Goal: Information Seeking & Learning: Learn about a topic

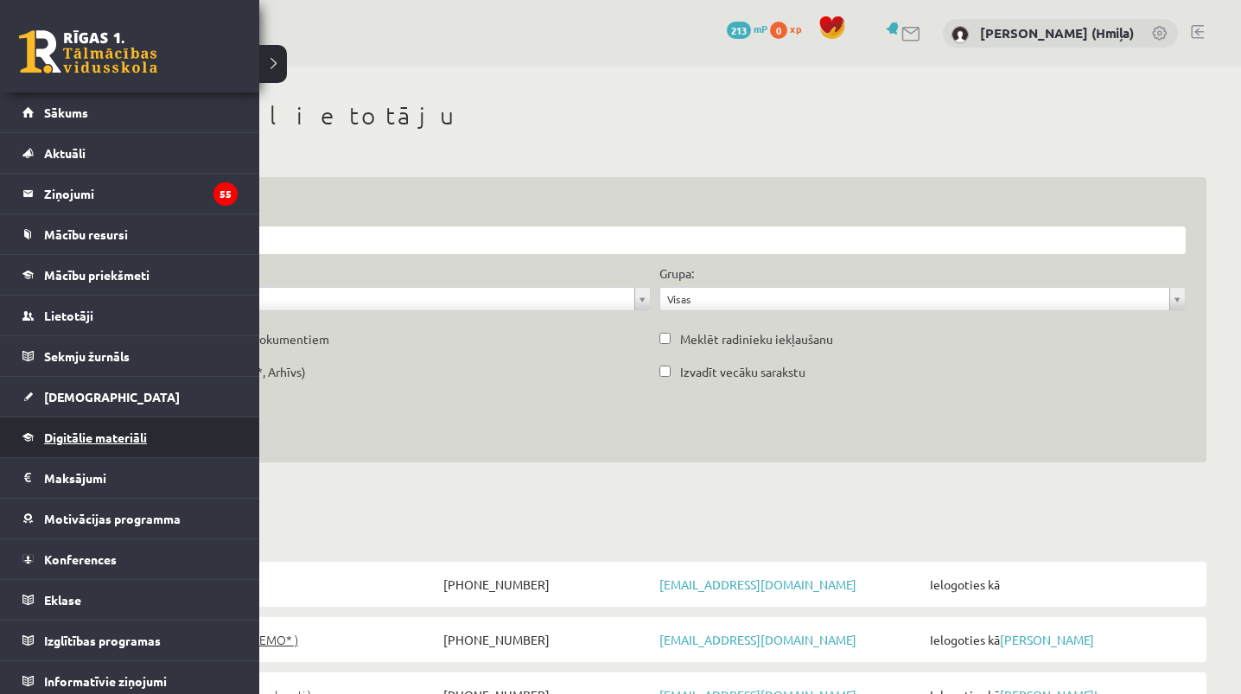
click at [76, 433] on span "Digitālie materiāli" at bounding box center [95, 438] width 103 height 16
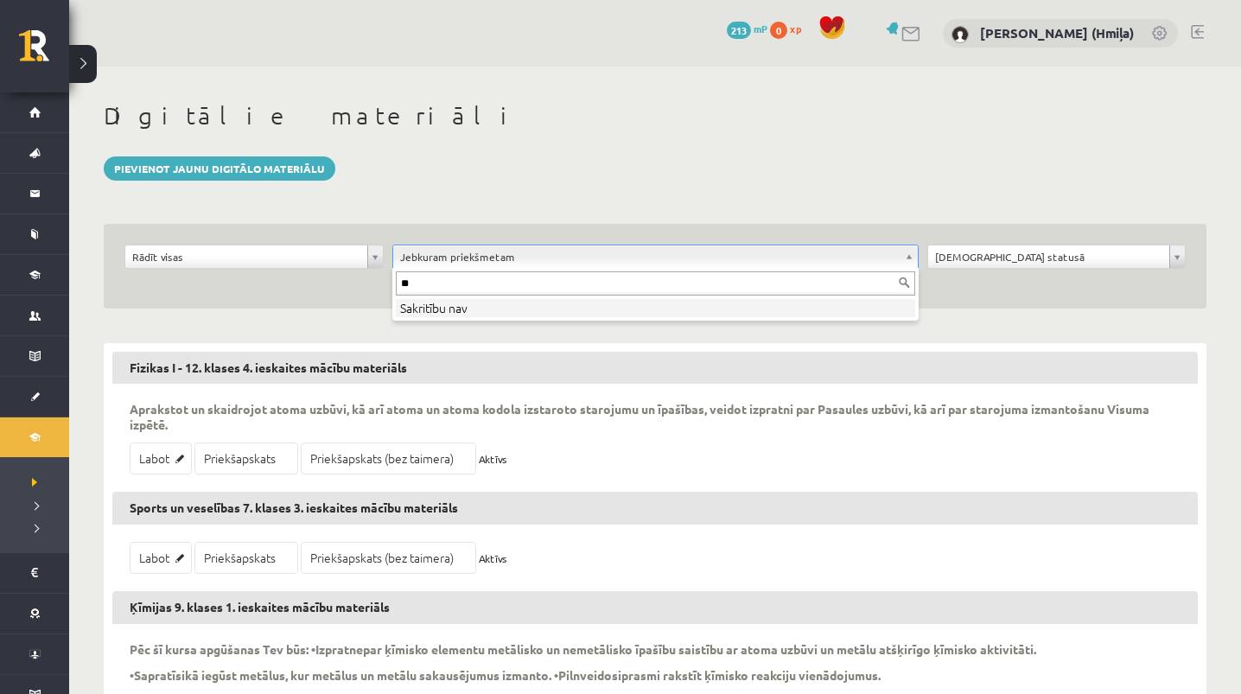
type input "*"
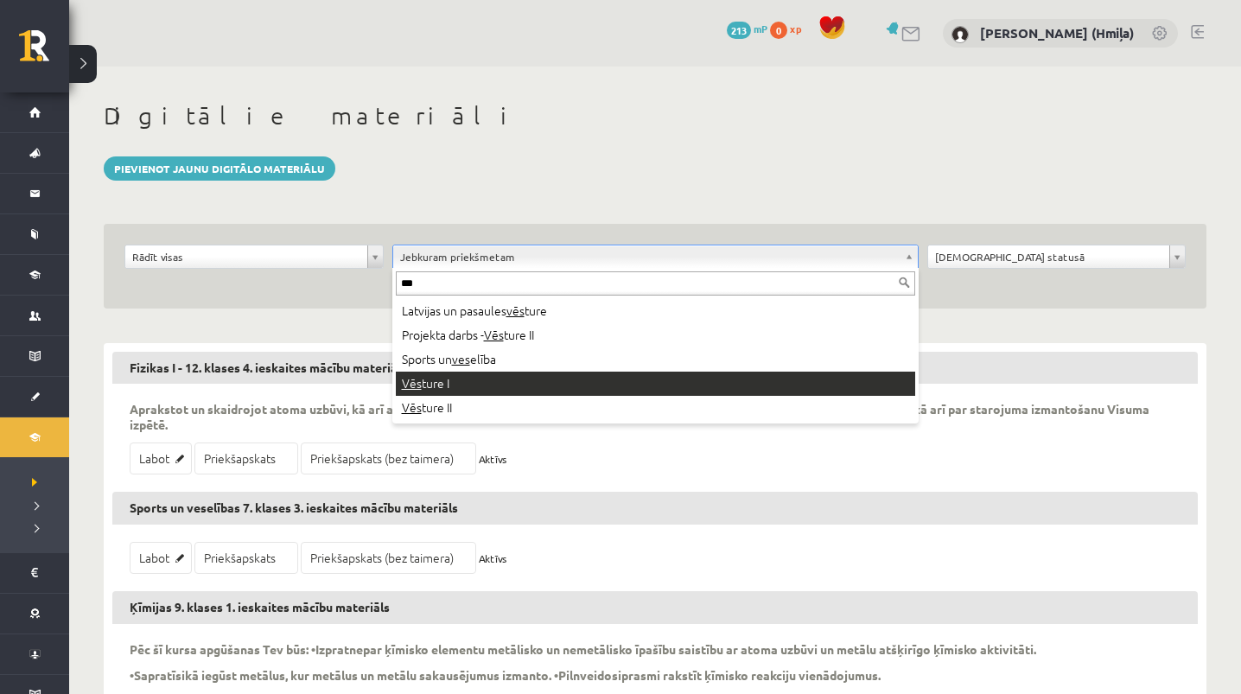
type input "***"
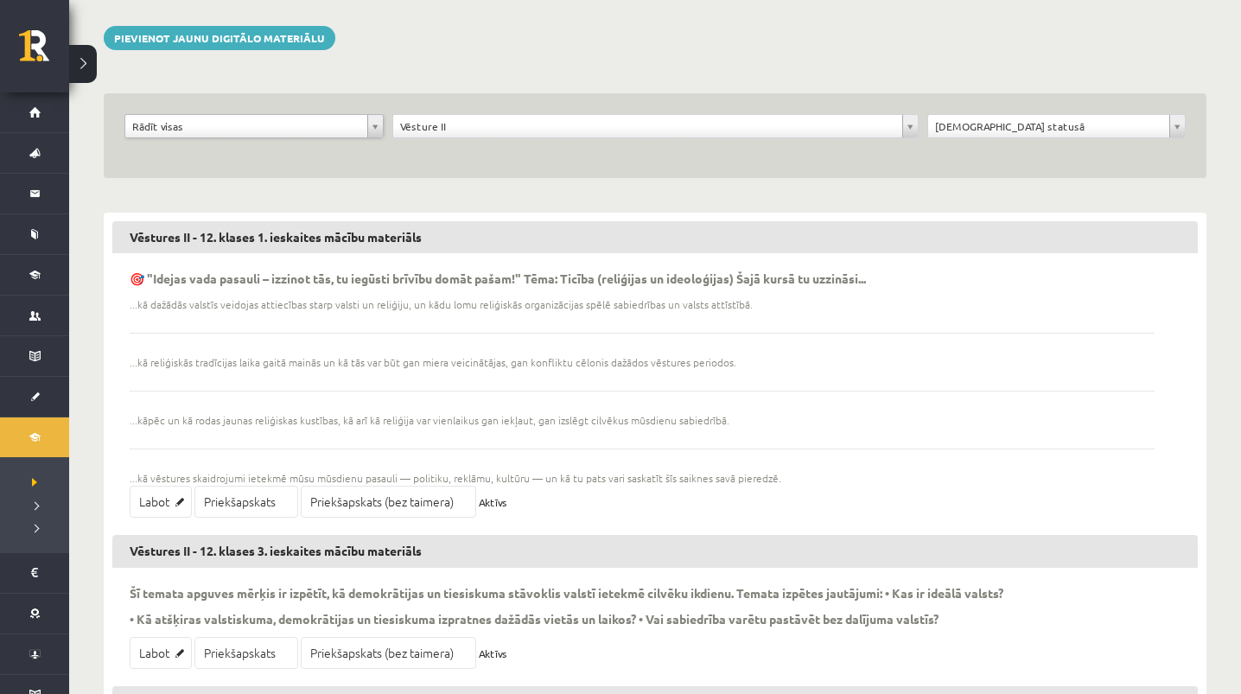
scroll to position [144, 0]
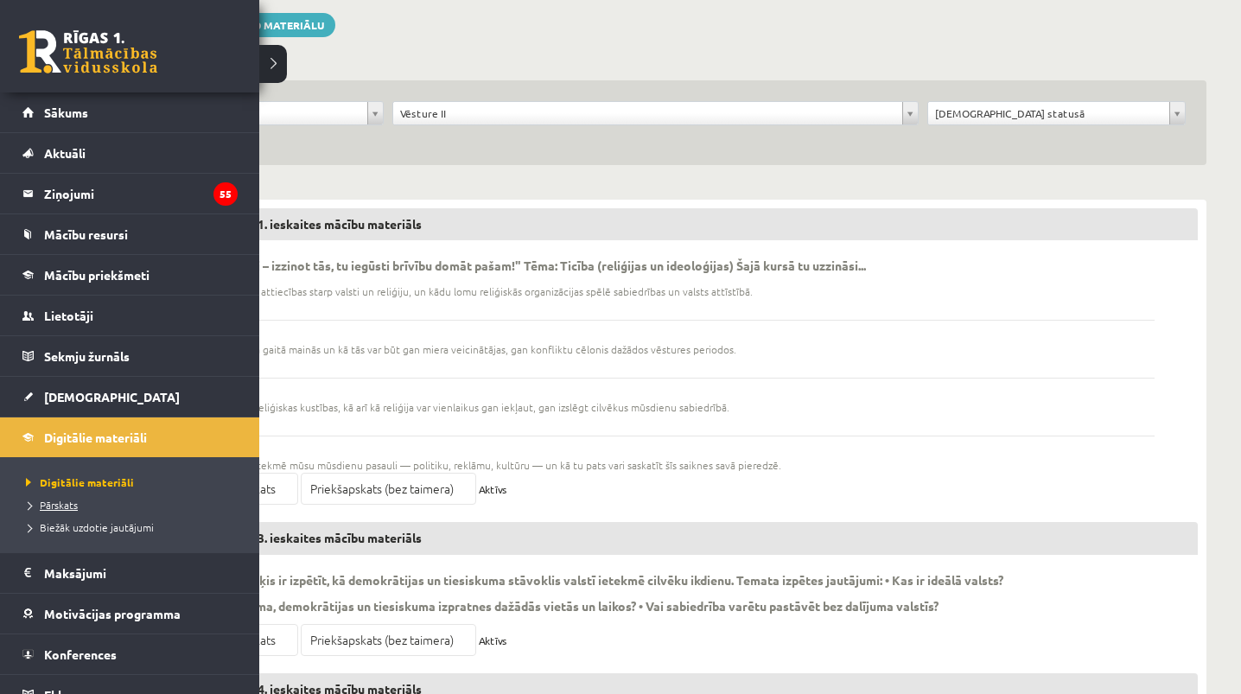
click at [54, 511] on link "Pārskats" at bounding box center [132, 505] width 220 height 16
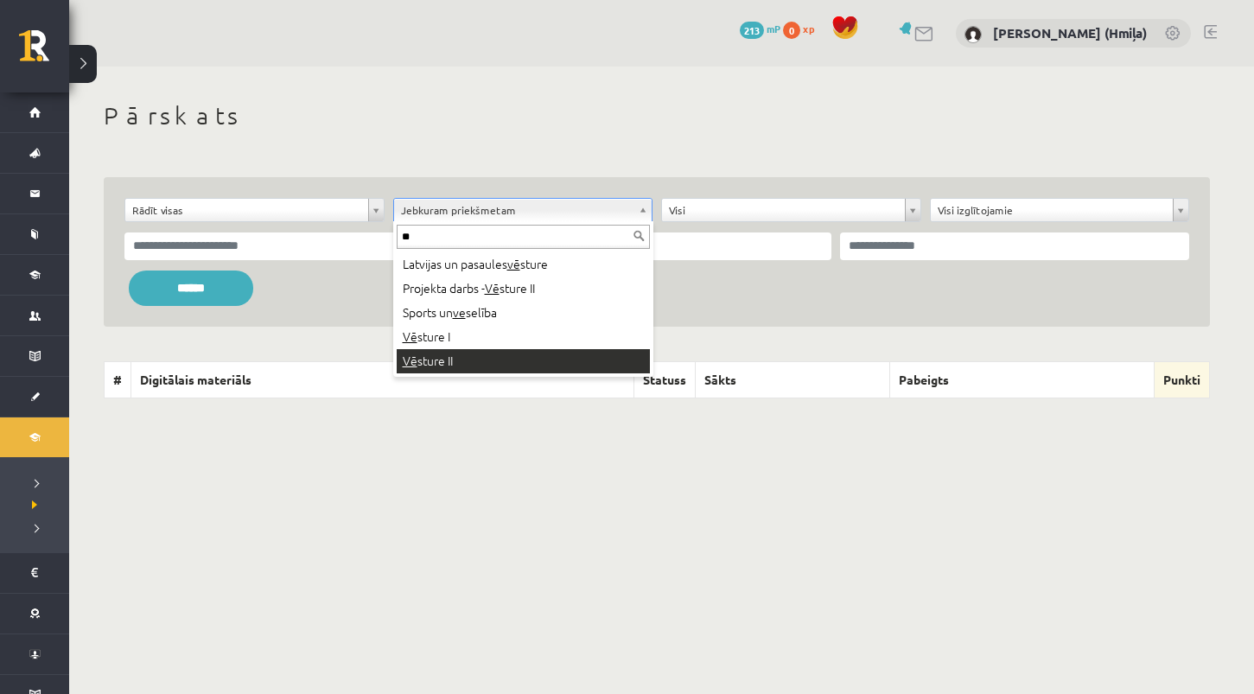
type input "**"
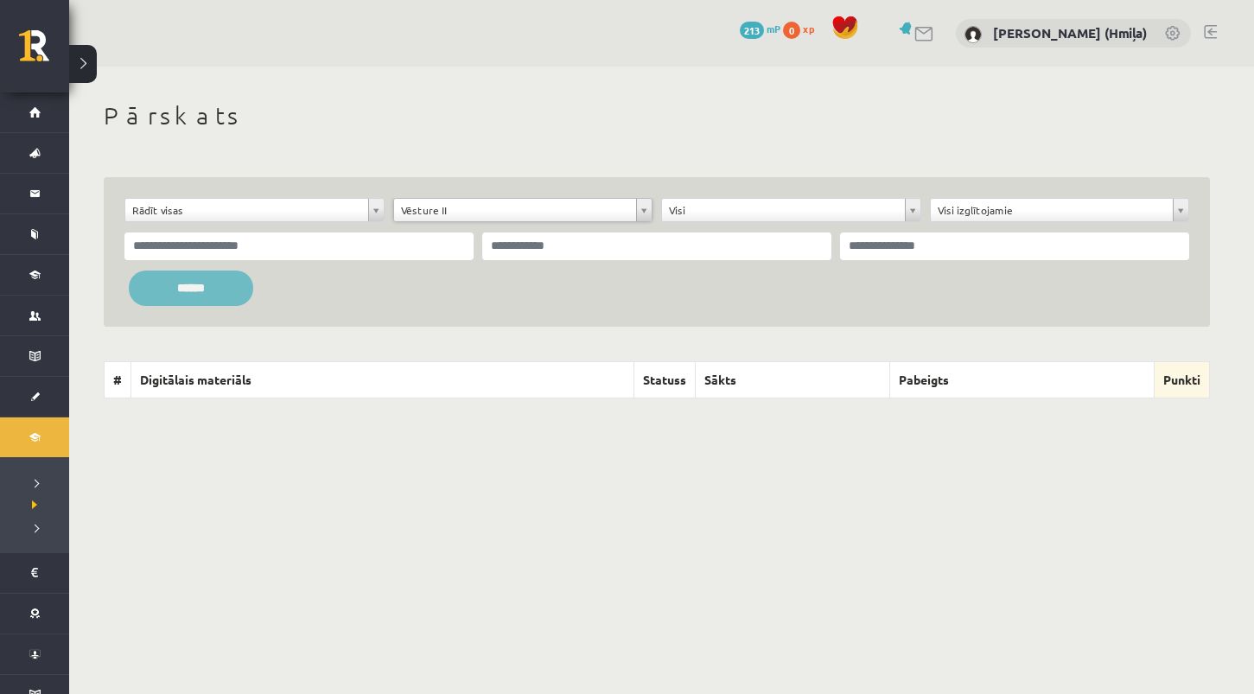
click at [206, 293] on input "******" at bounding box center [191, 288] width 124 height 35
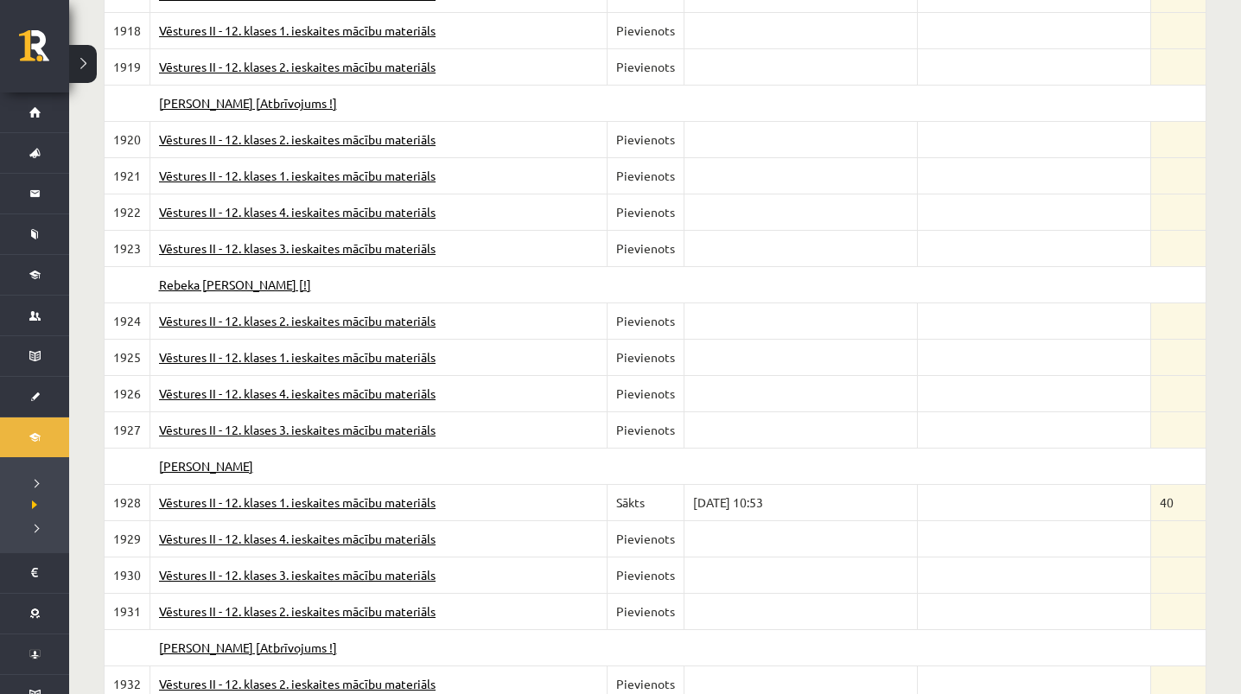
scroll to position [87530, 0]
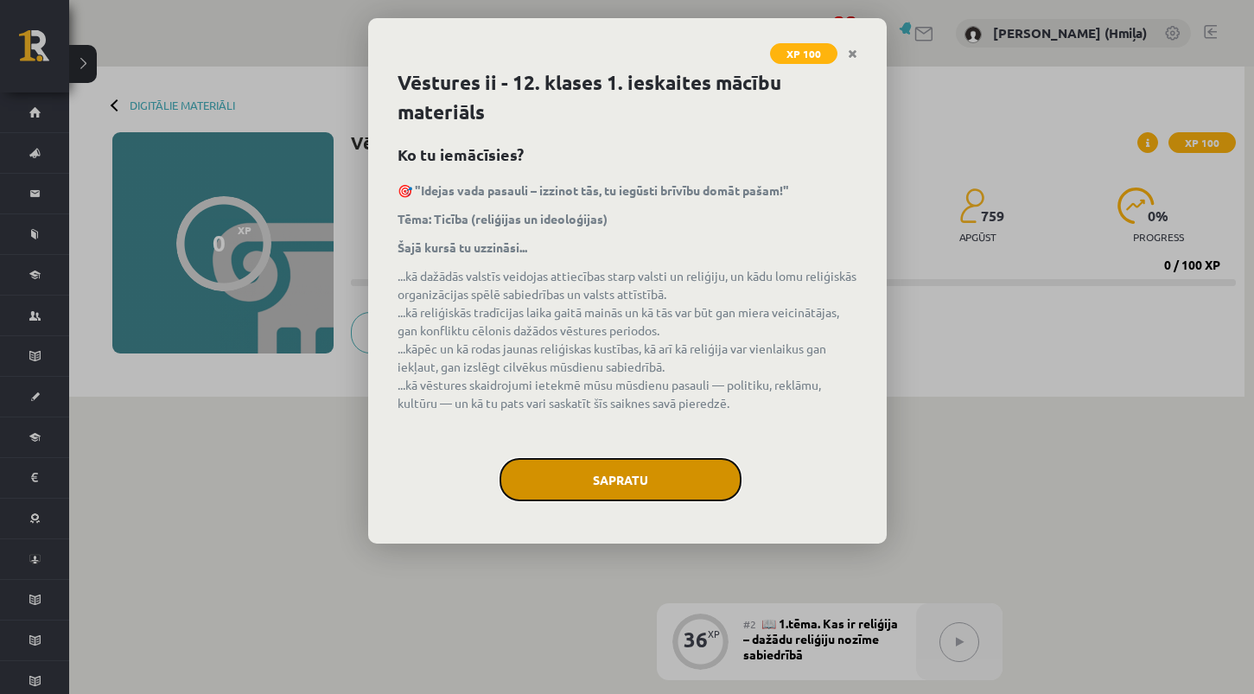
click at [602, 474] on button "Sapratu" at bounding box center [621, 479] width 242 height 43
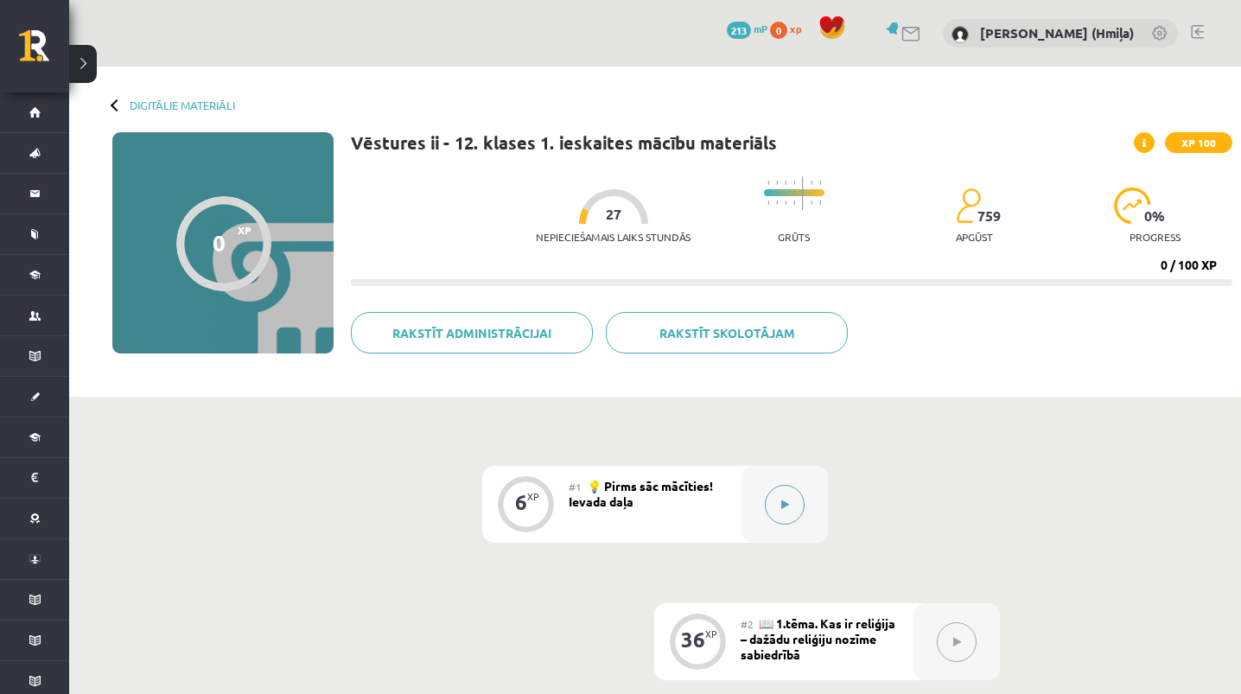
click at [769, 497] on button at bounding box center [785, 505] width 40 height 40
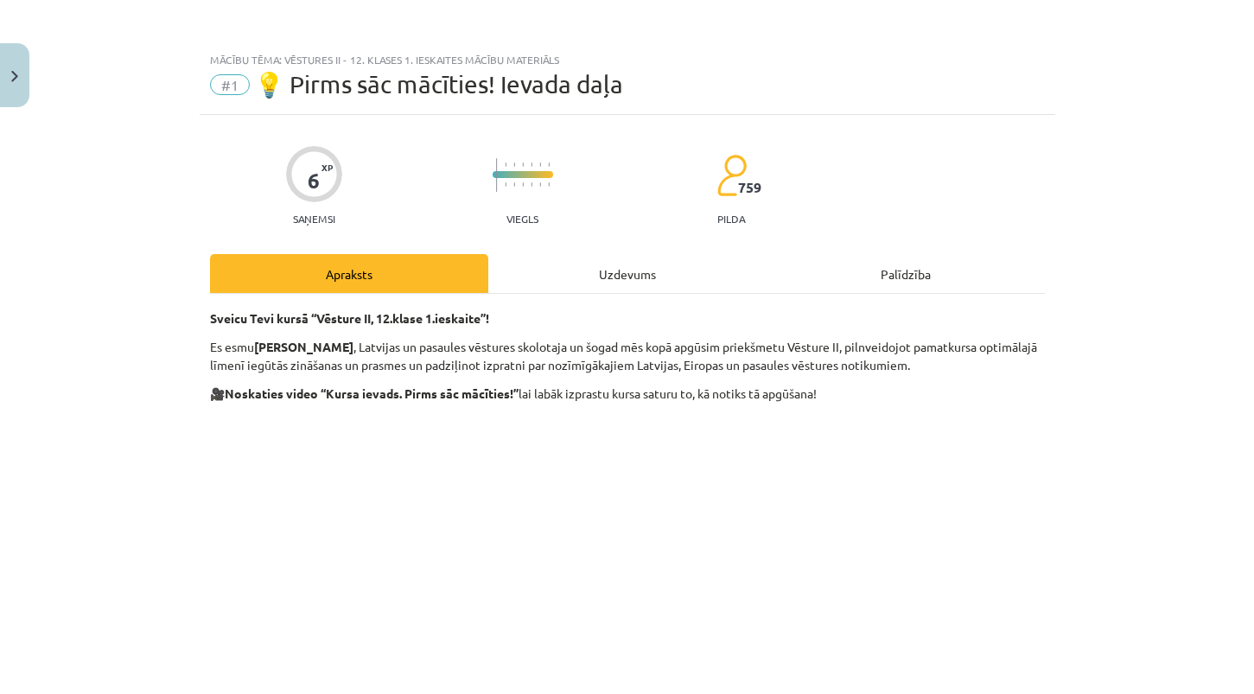
click at [644, 265] on div "Uzdevums" at bounding box center [627, 273] width 278 height 39
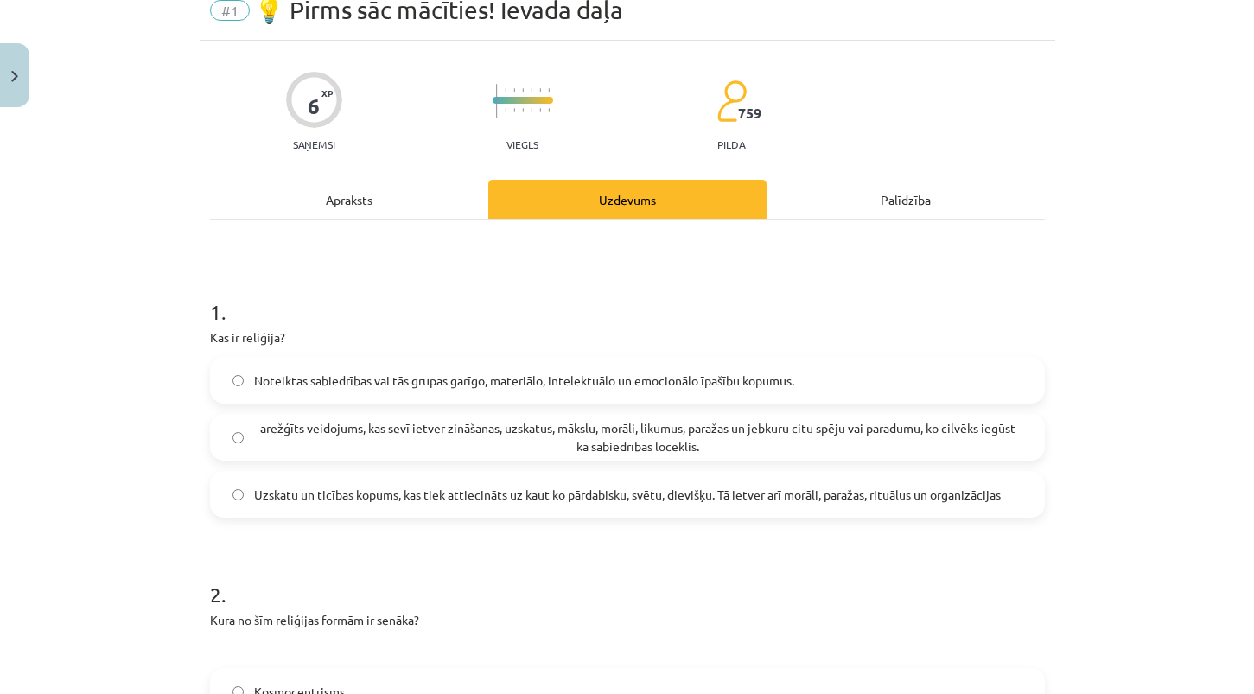
scroll to position [82, 0]
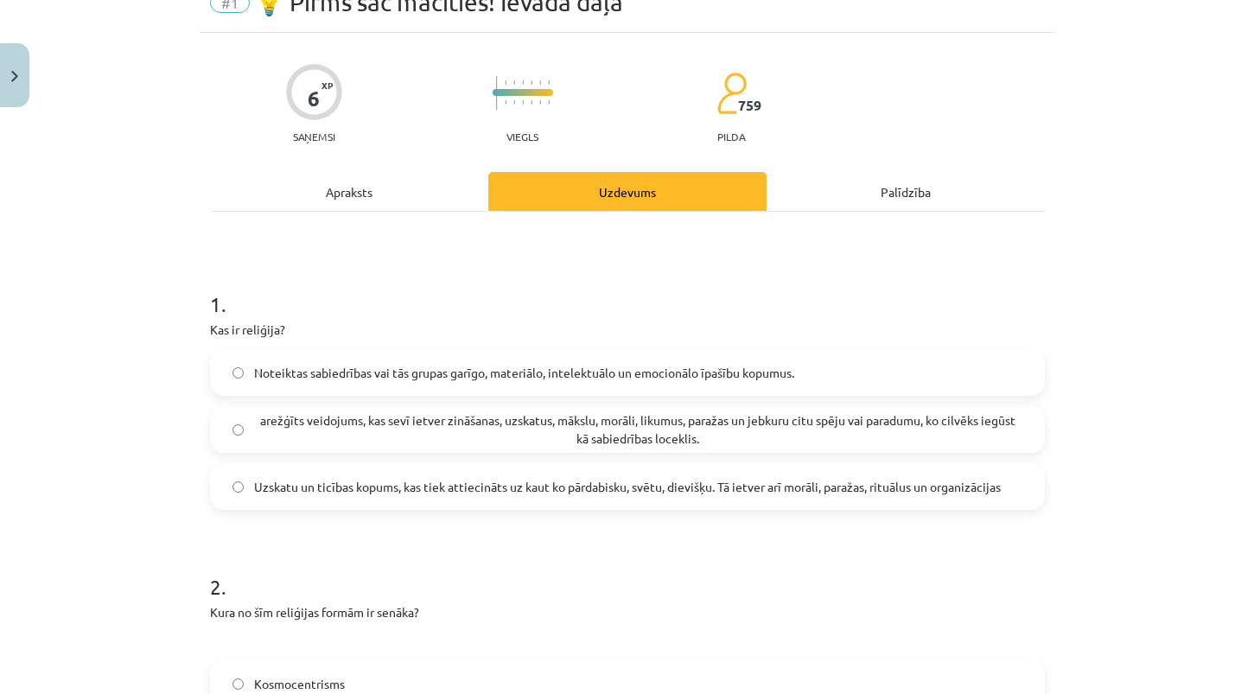
click at [424, 365] on span "Noteiktas sabiedrības vai tās grupas garīgo, materiālo, intelektuālo un emocion…" at bounding box center [524, 373] width 540 height 18
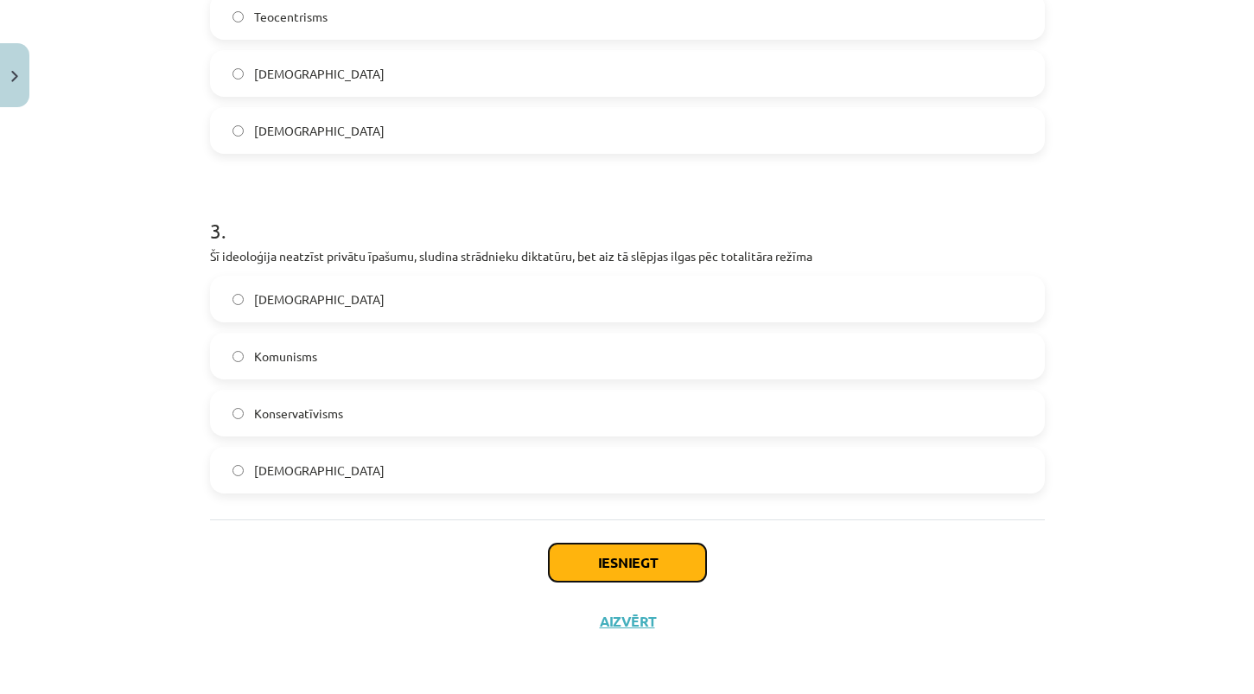
click at [616, 552] on button "Iesniegt" at bounding box center [627, 563] width 157 height 38
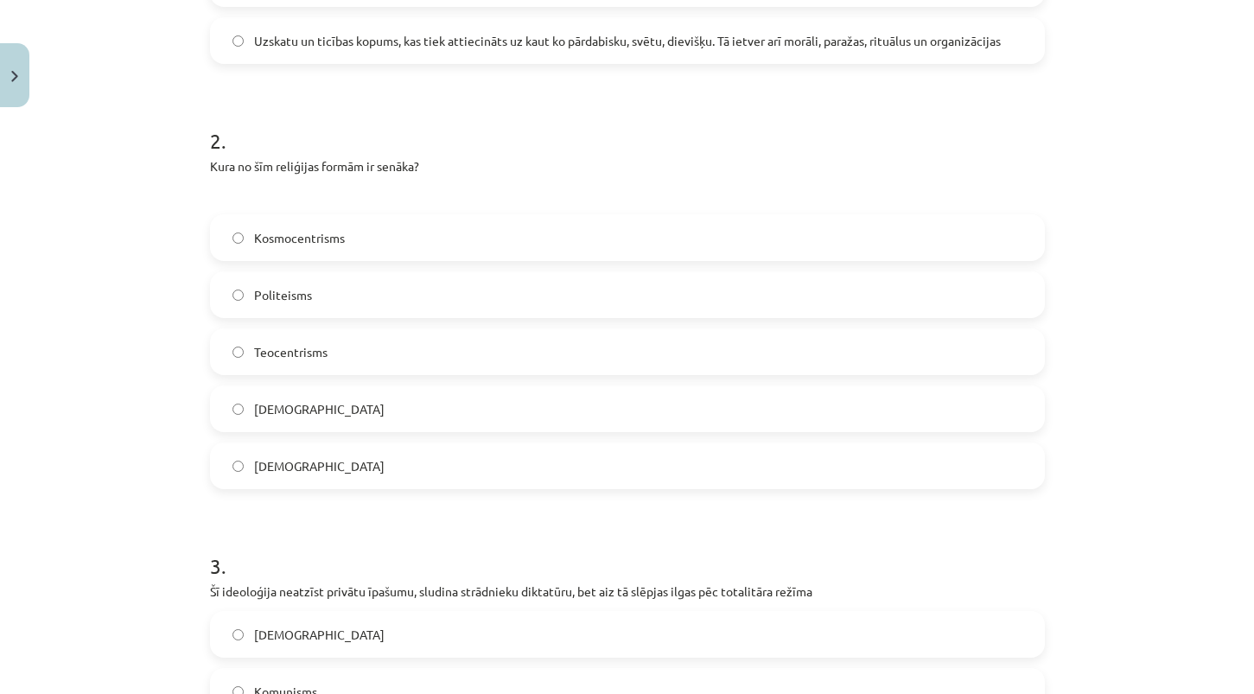
scroll to position [0, 0]
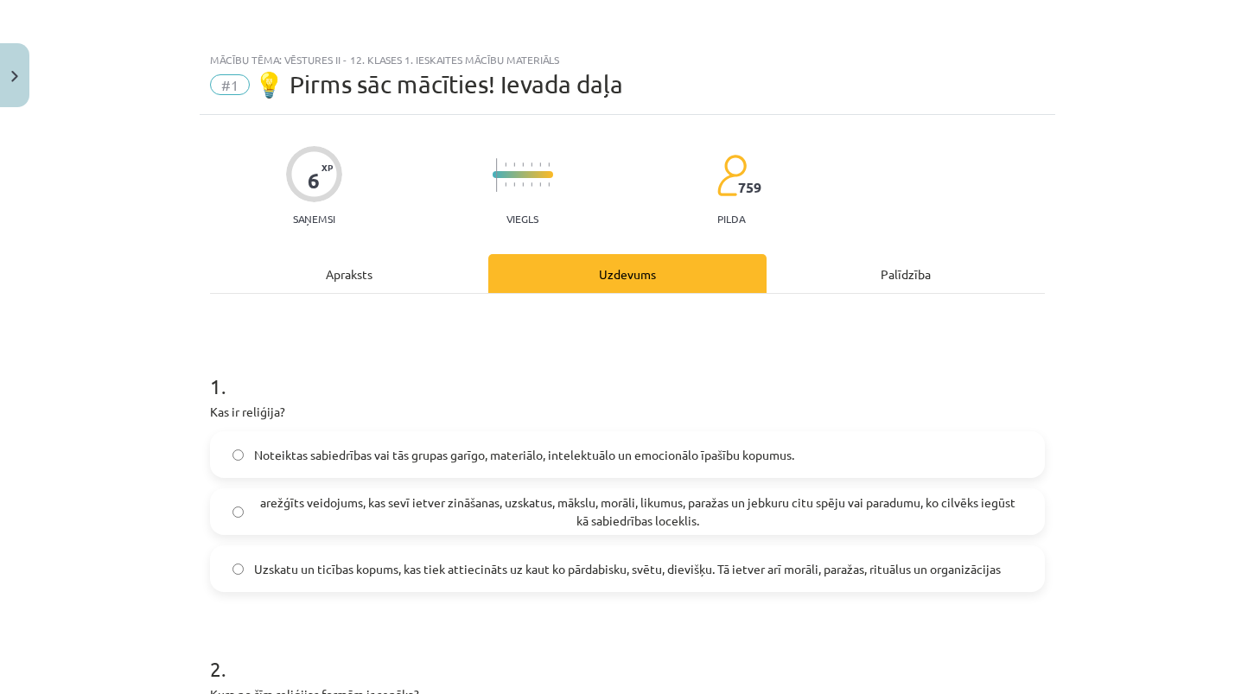
click at [383, 274] on div "Apraksts" at bounding box center [349, 273] width 278 height 39
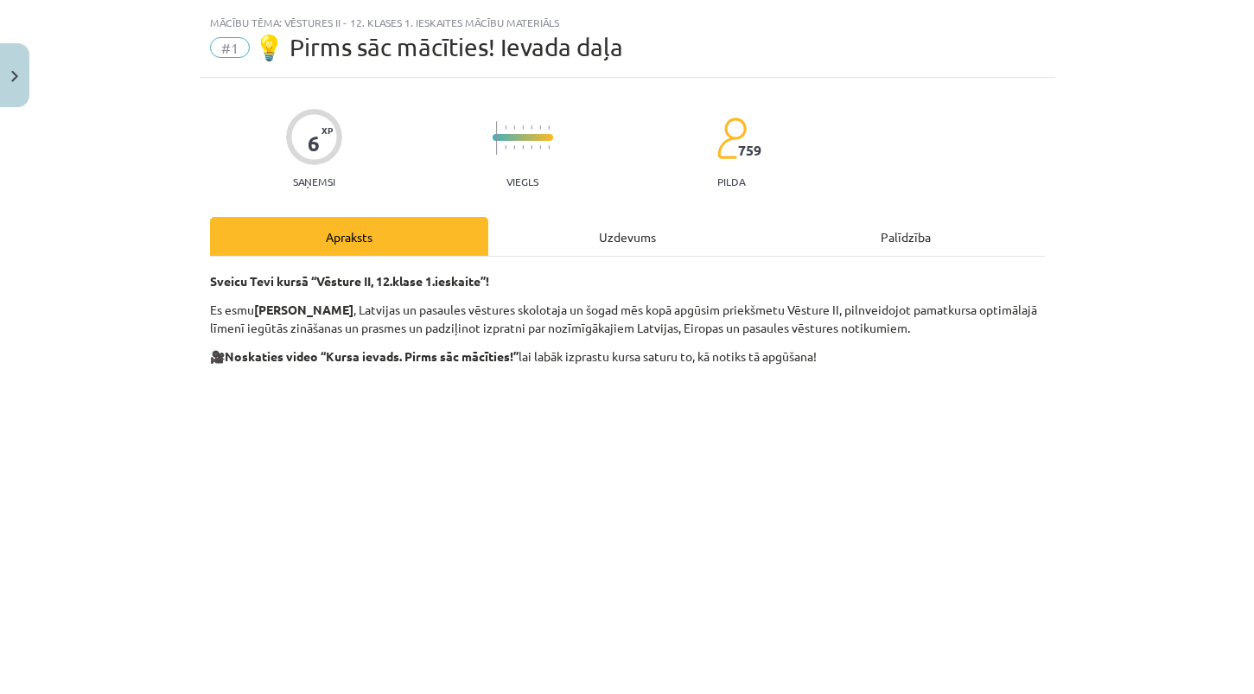
scroll to position [43, 0]
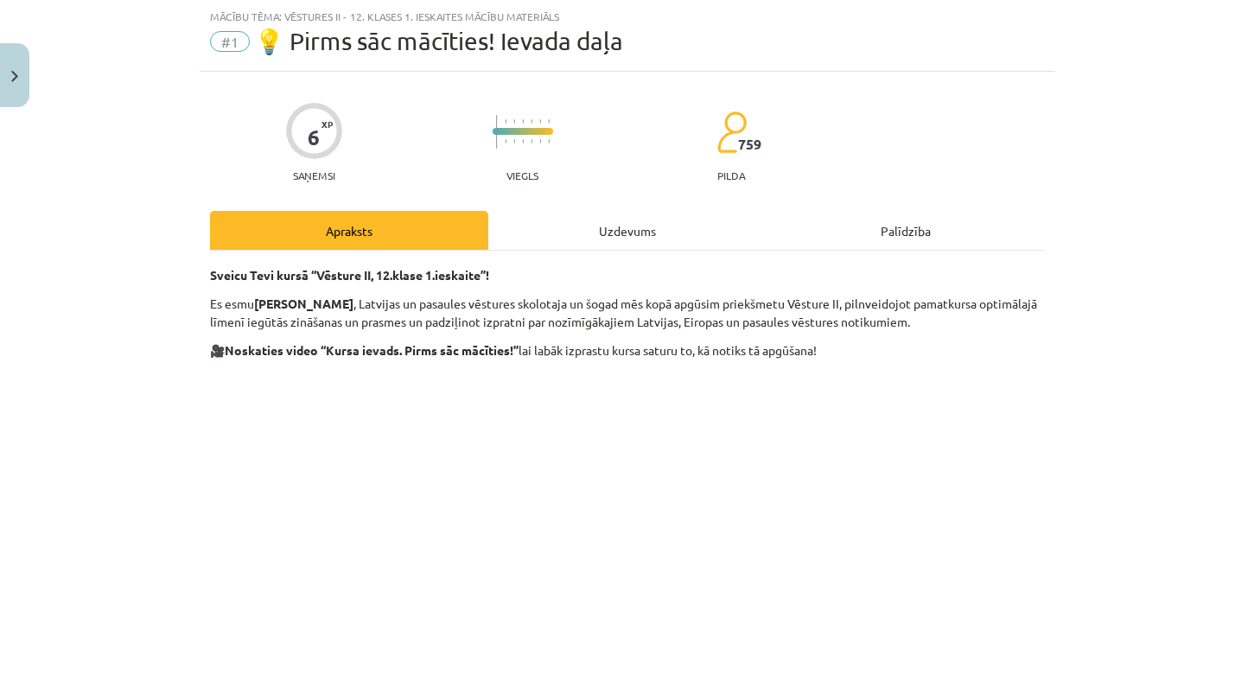
click at [623, 230] on div "Uzdevums" at bounding box center [627, 230] width 278 height 39
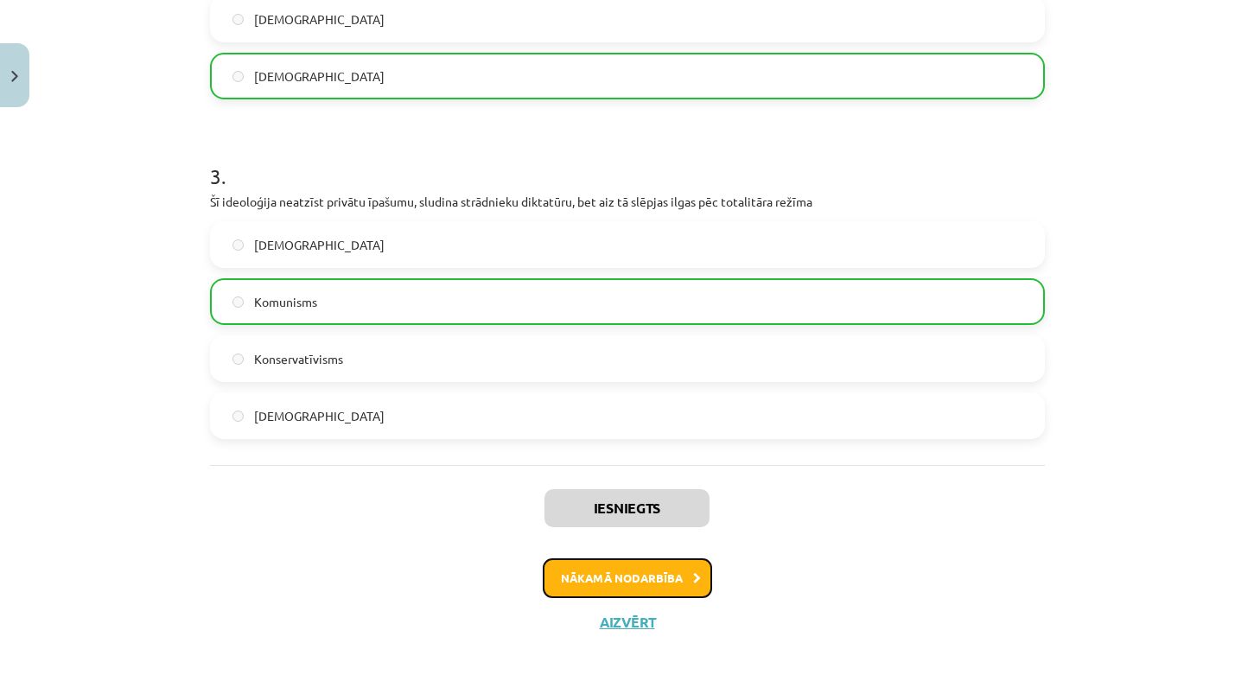
click at [648, 565] on button "Nākamā nodarbība" at bounding box center [627, 578] width 169 height 40
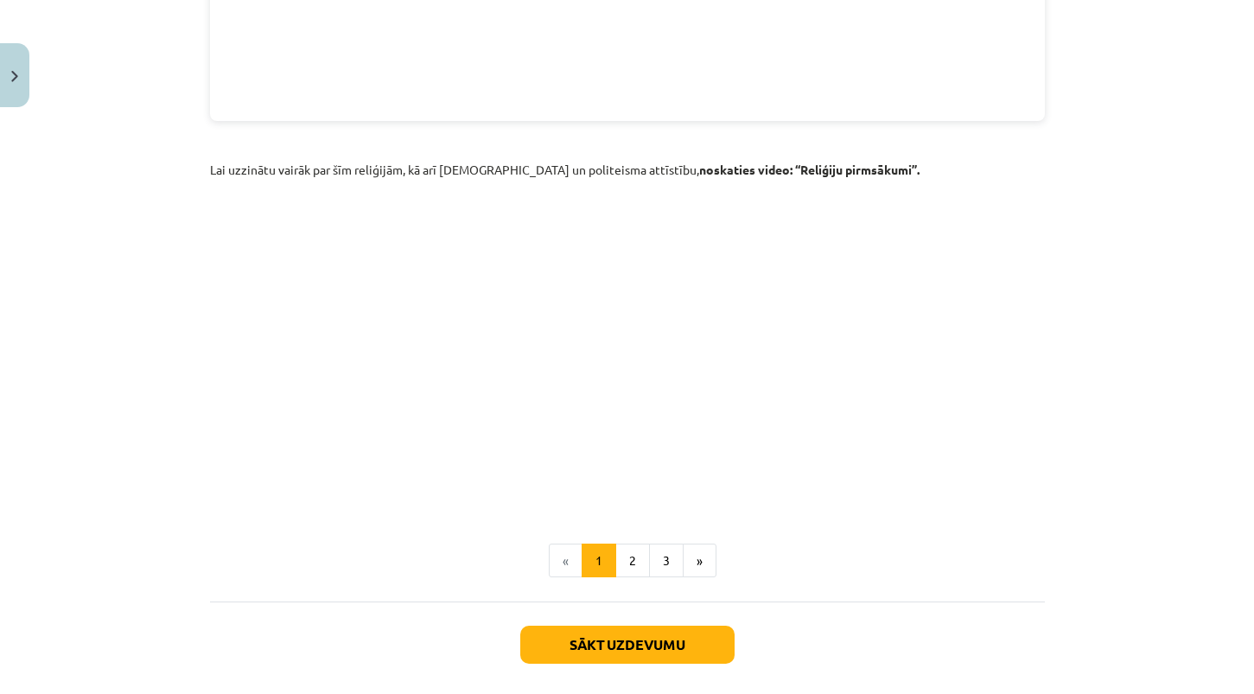
scroll to position [2488, 0]
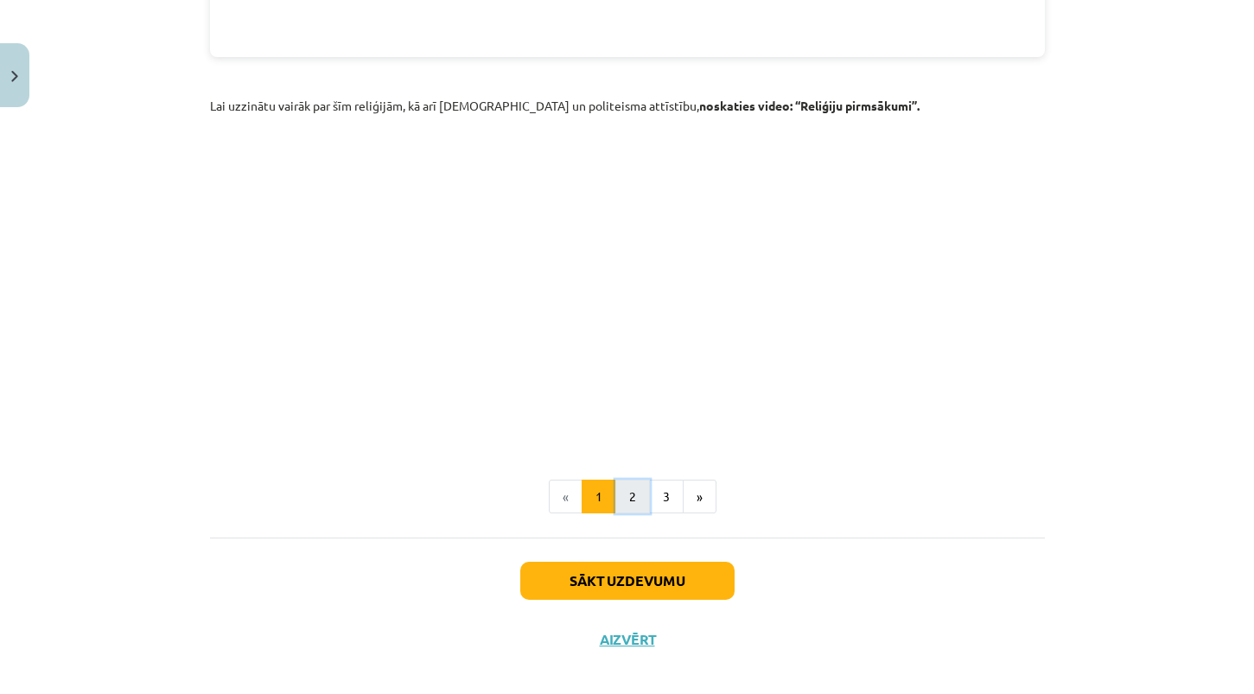
click at [632, 480] on button "2" at bounding box center [633, 497] width 35 height 35
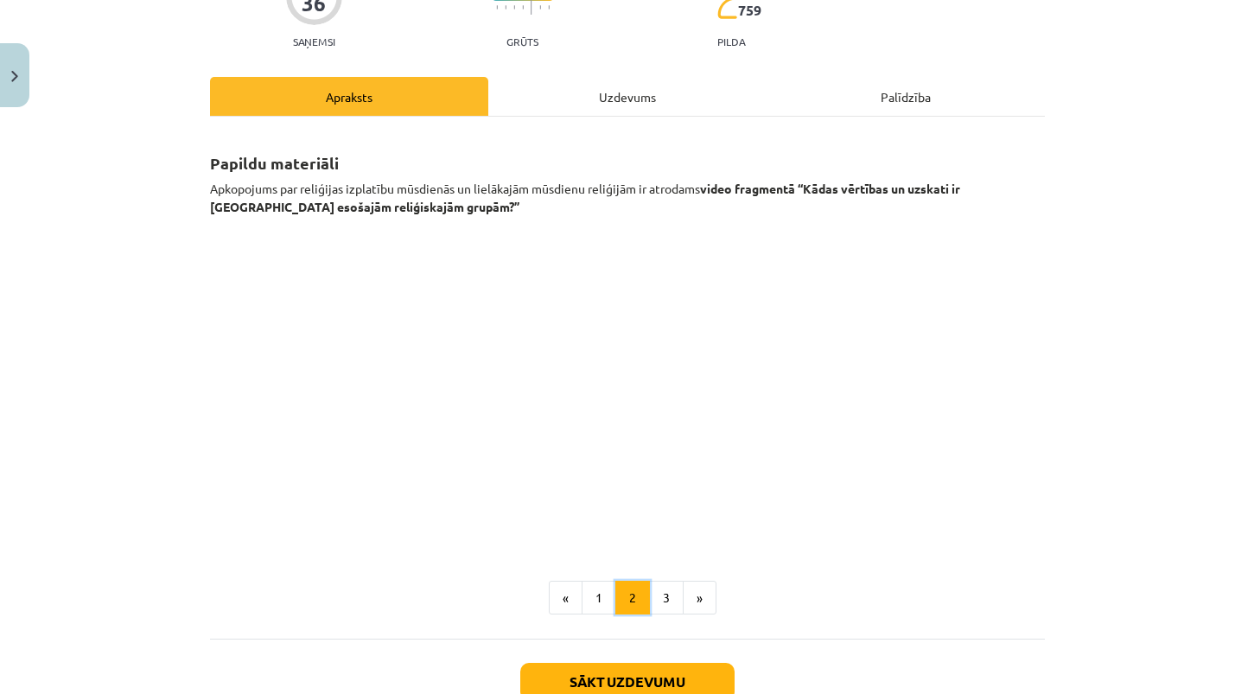
scroll to position [163, 0]
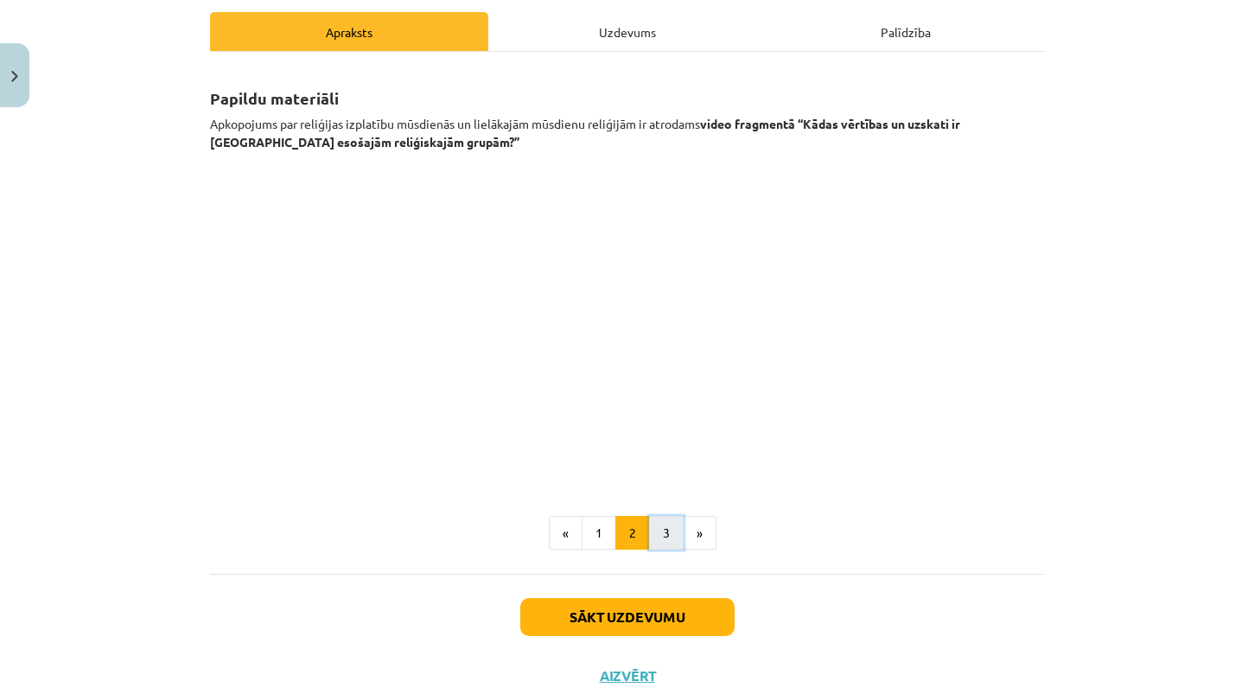
click at [663, 524] on button "3" at bounding box center [666, 533] width 35 height 35
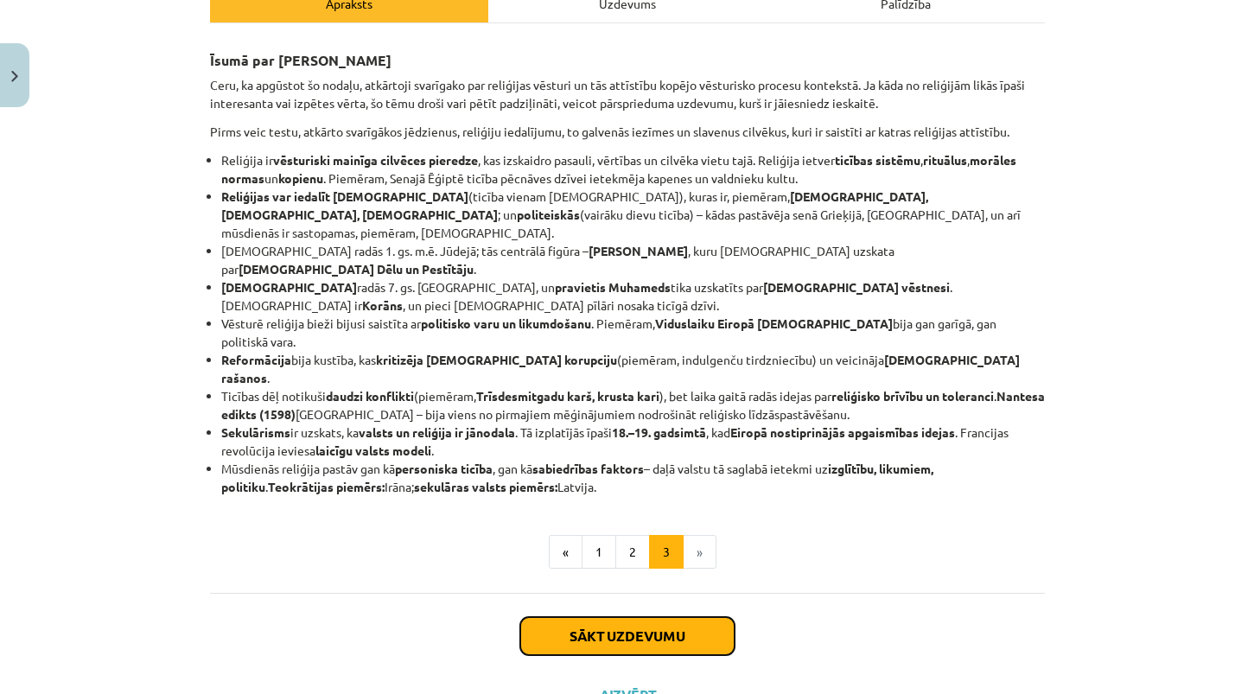
click at [647, 617] on button "Sākt uzdevumu" at bounding box center [627, 636] width 214 height 38
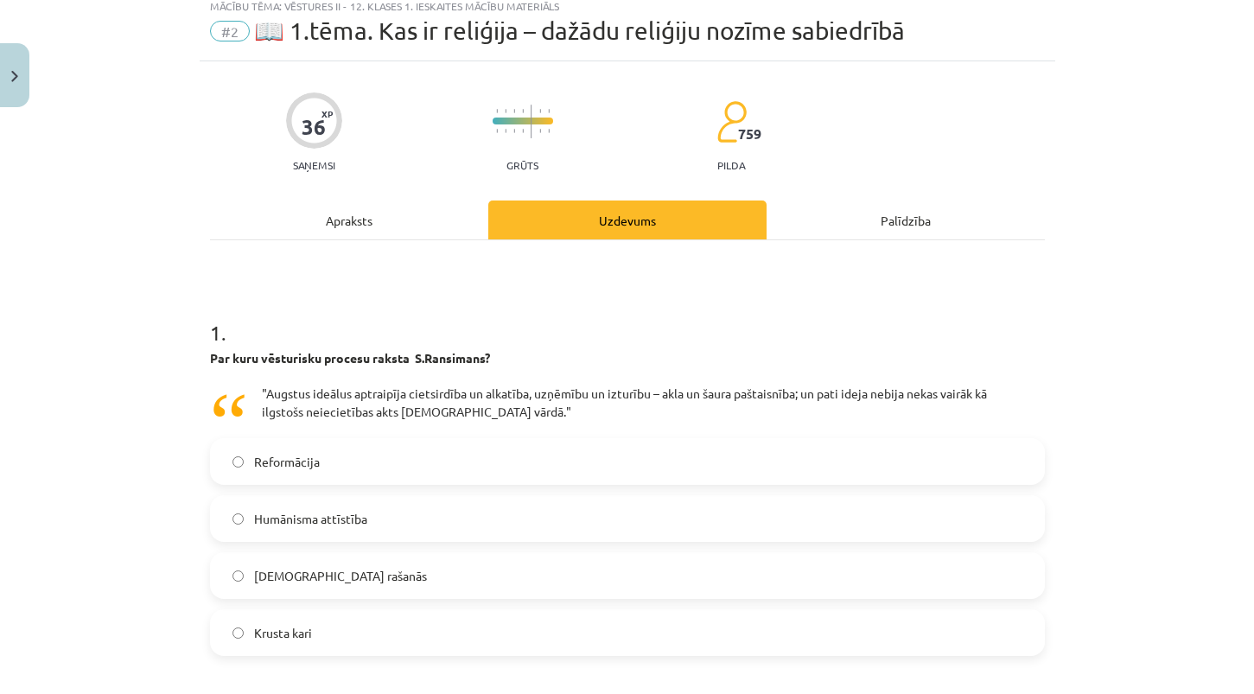
scroll to position [43, 0]
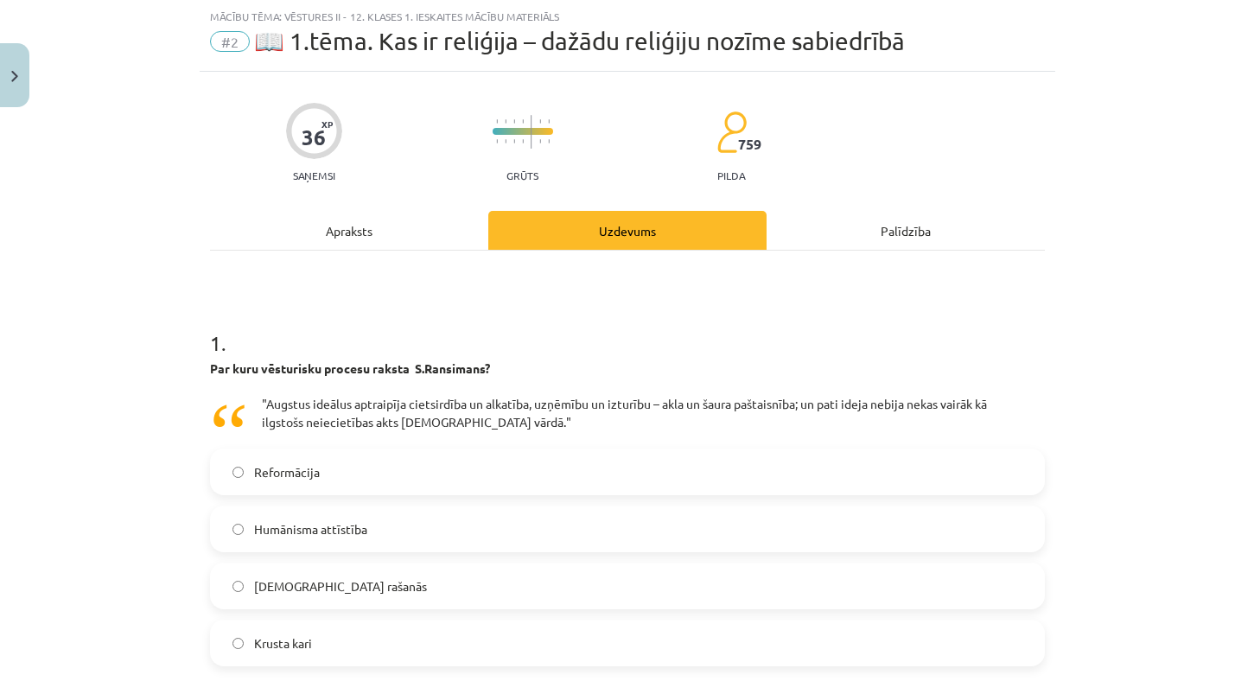
click at [645, 469] on label "Reformācija" at bounding box center [628, 471] width 832 height 43
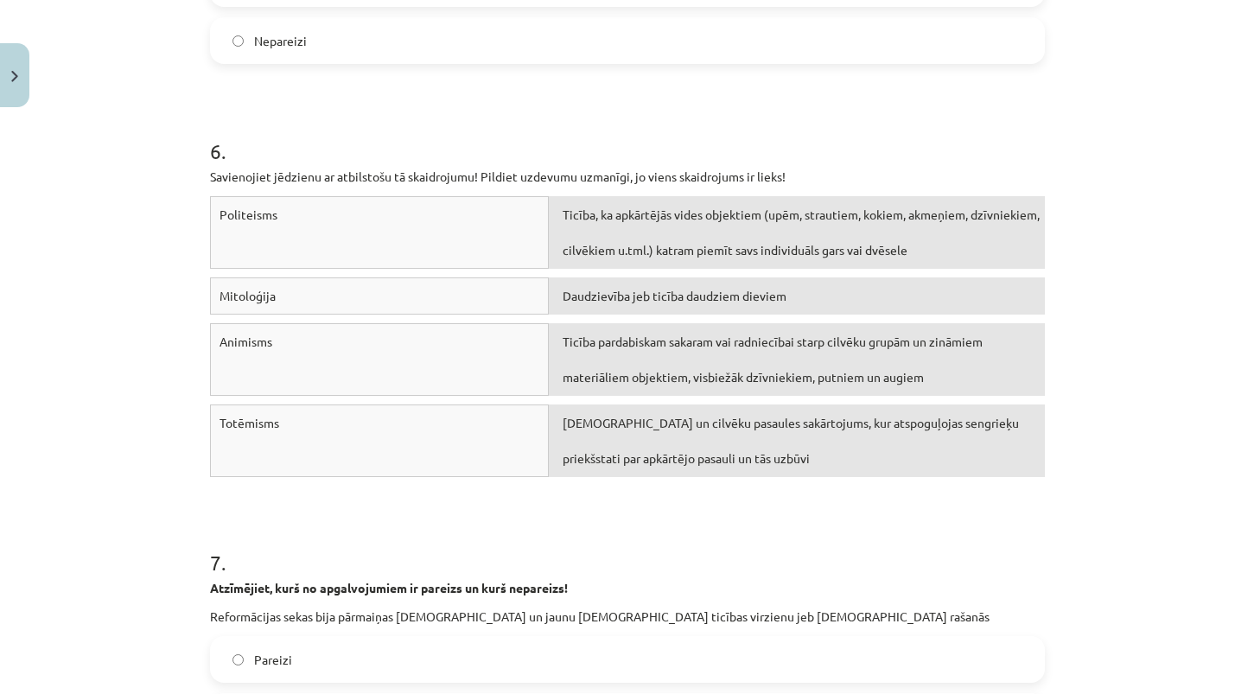
scroll to position [1994, 0]
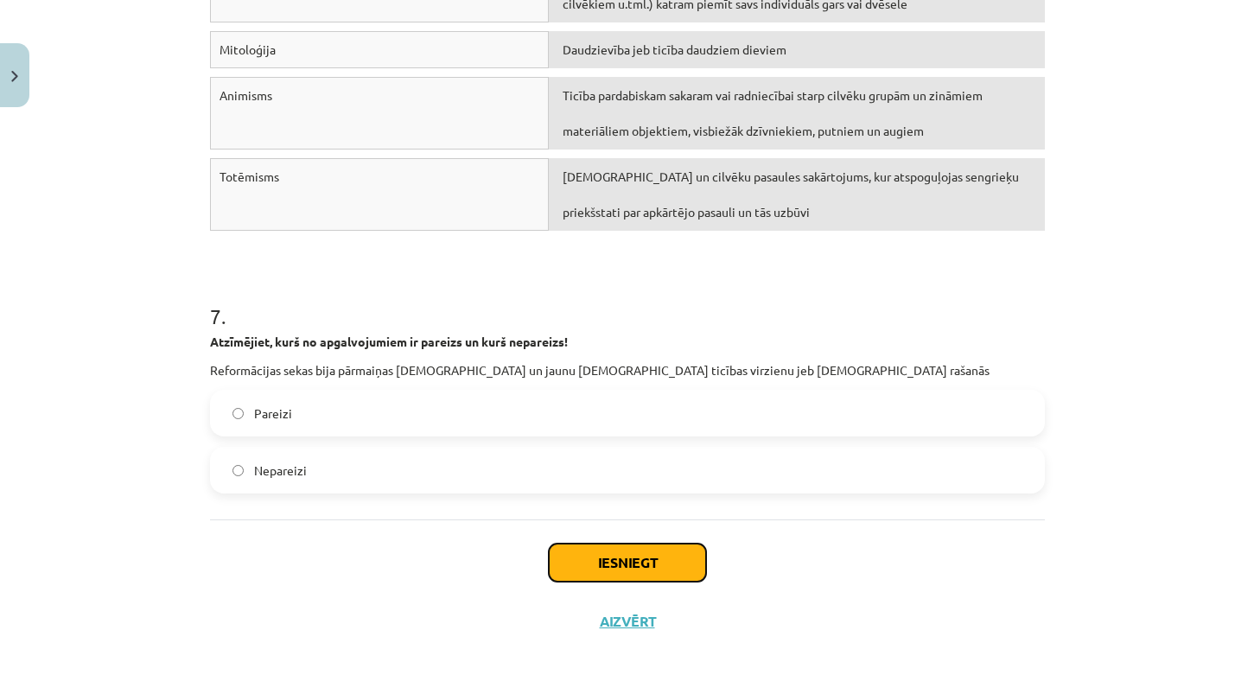
click at [654, 577] on button "Iesniegt" at bounding box center [627, 563] width 157 height 38
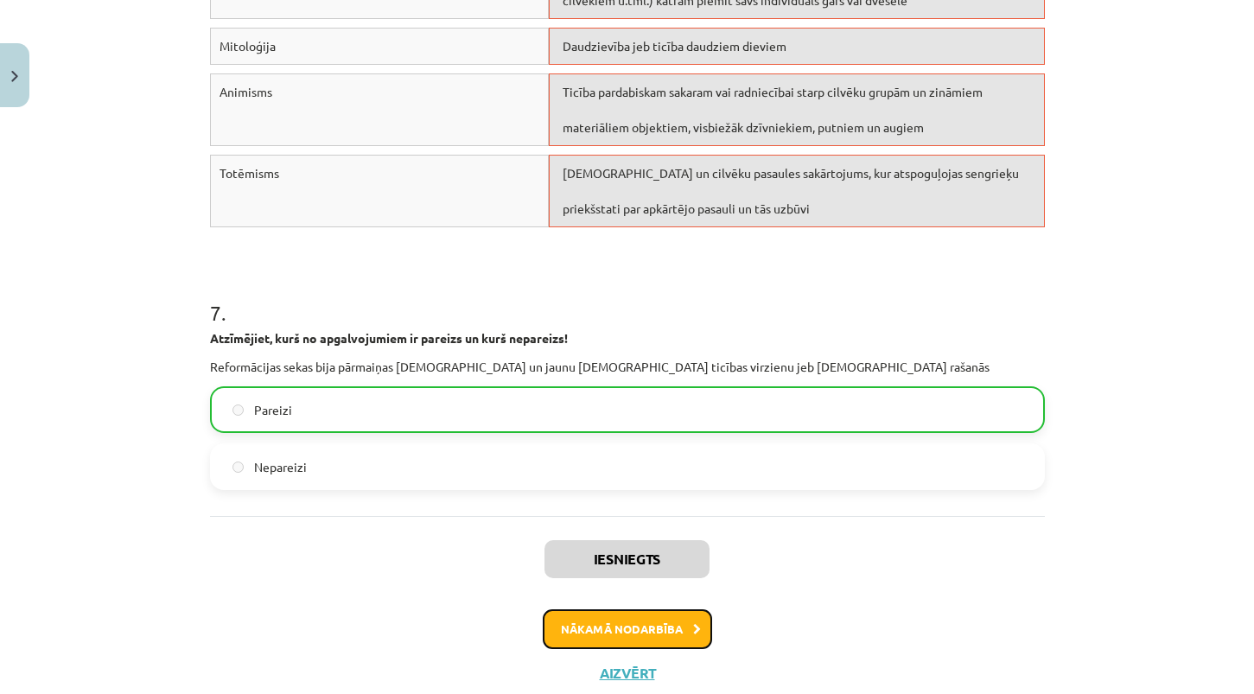
click at [641, 635] on button "Nākamā nodarbība" at bounding box center [627, 629] width 169 height 40
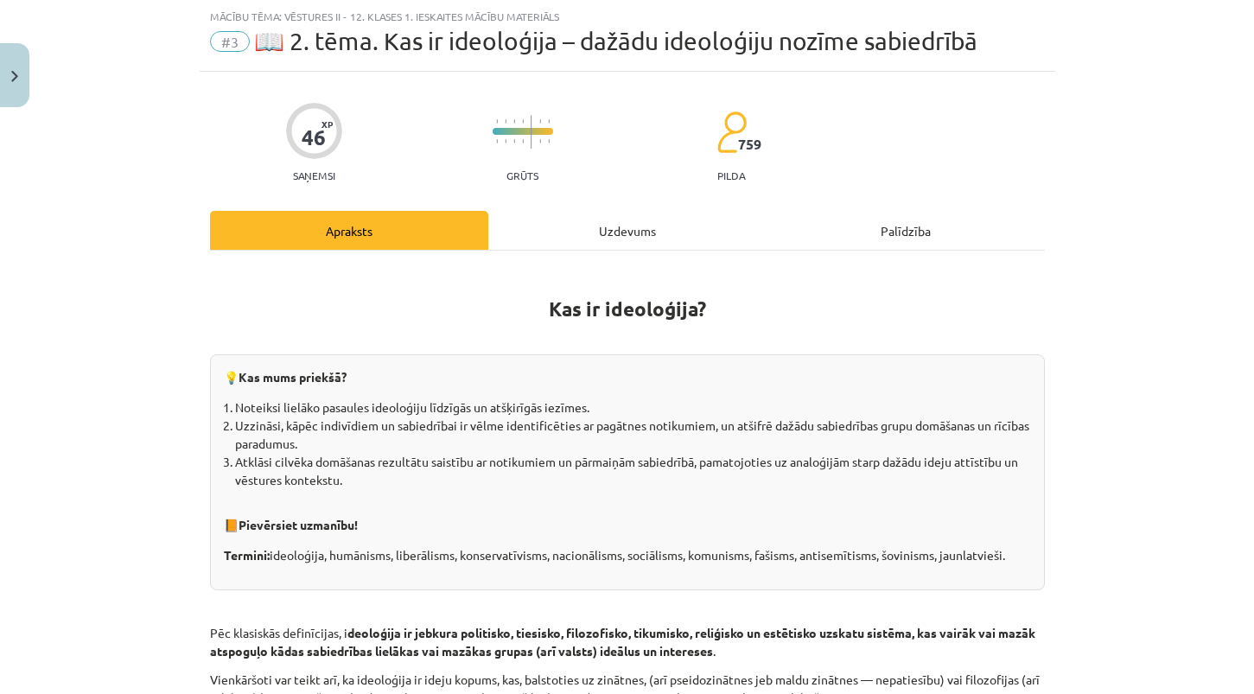
scroll to position [822, 0]
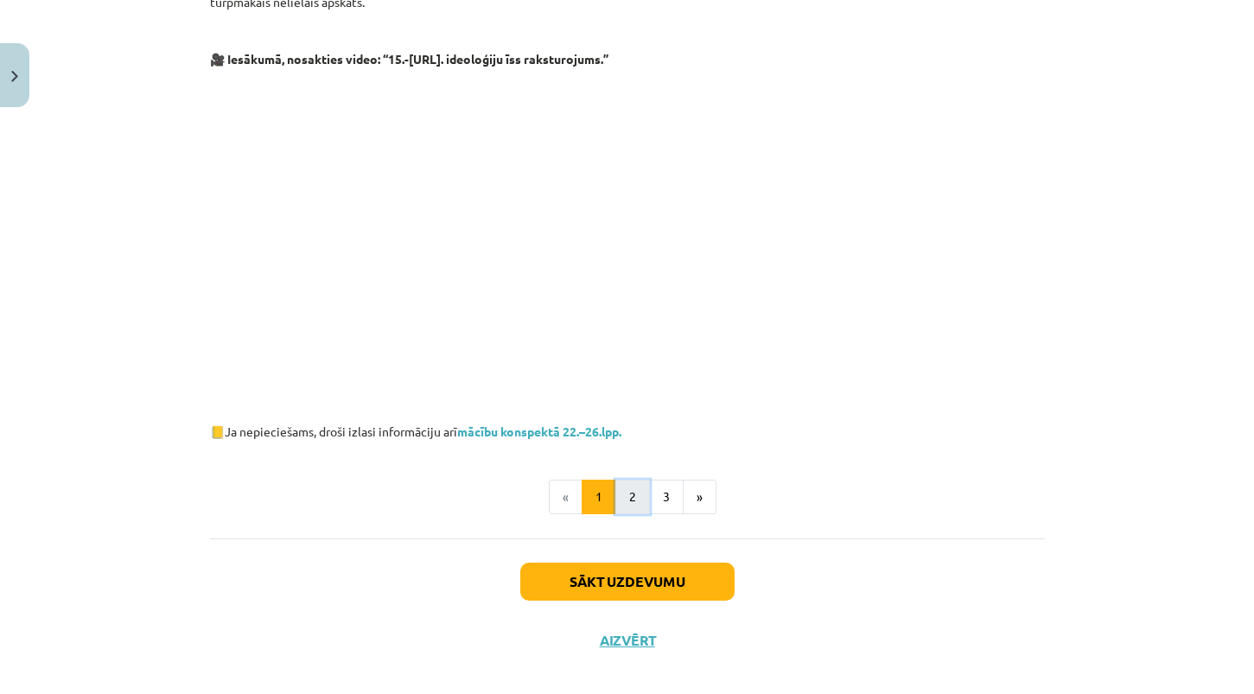
click at [625, 480] on button "2" at bounding box center [633, 497] width 35 height 35
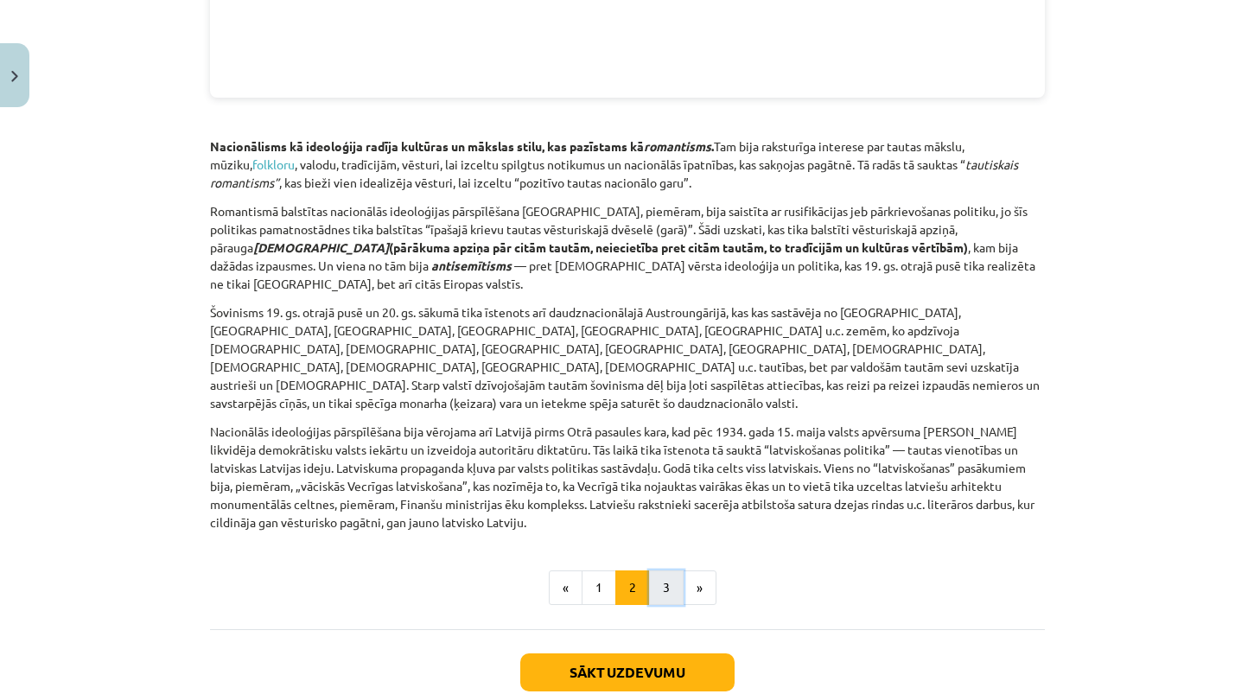
click at [664, 571] on button "3" at bounding box center [666, 588] width 35 height 35
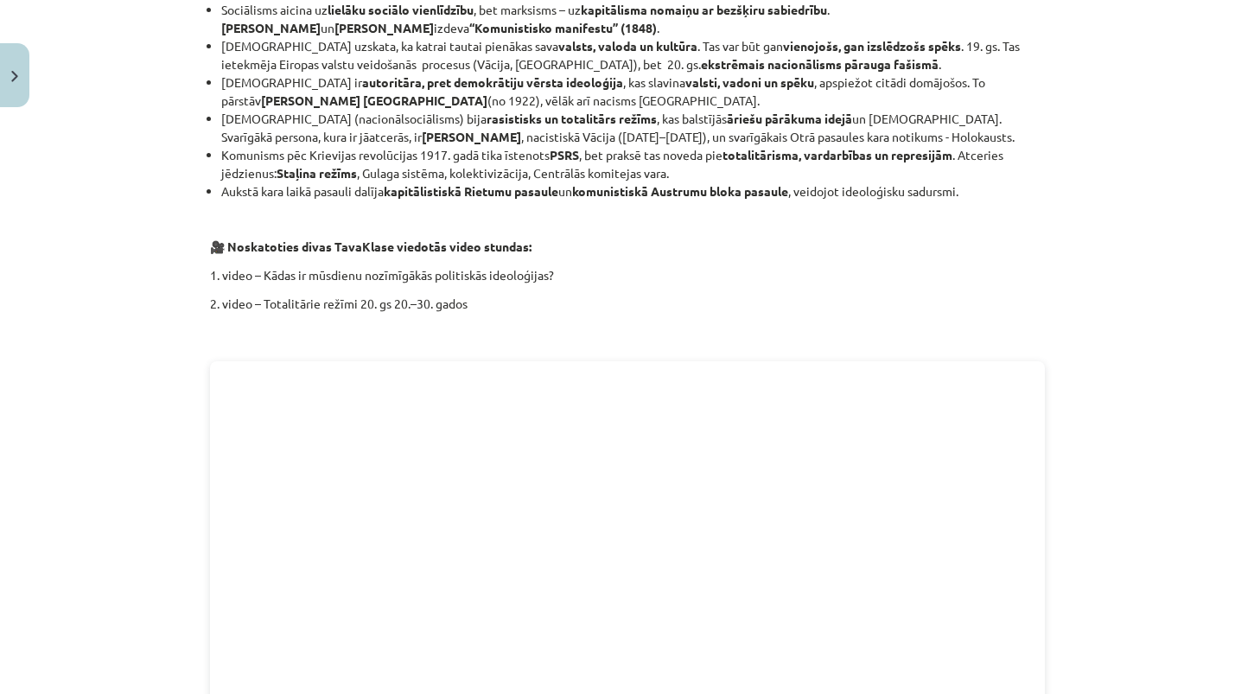
scroll to position [2559, 0]
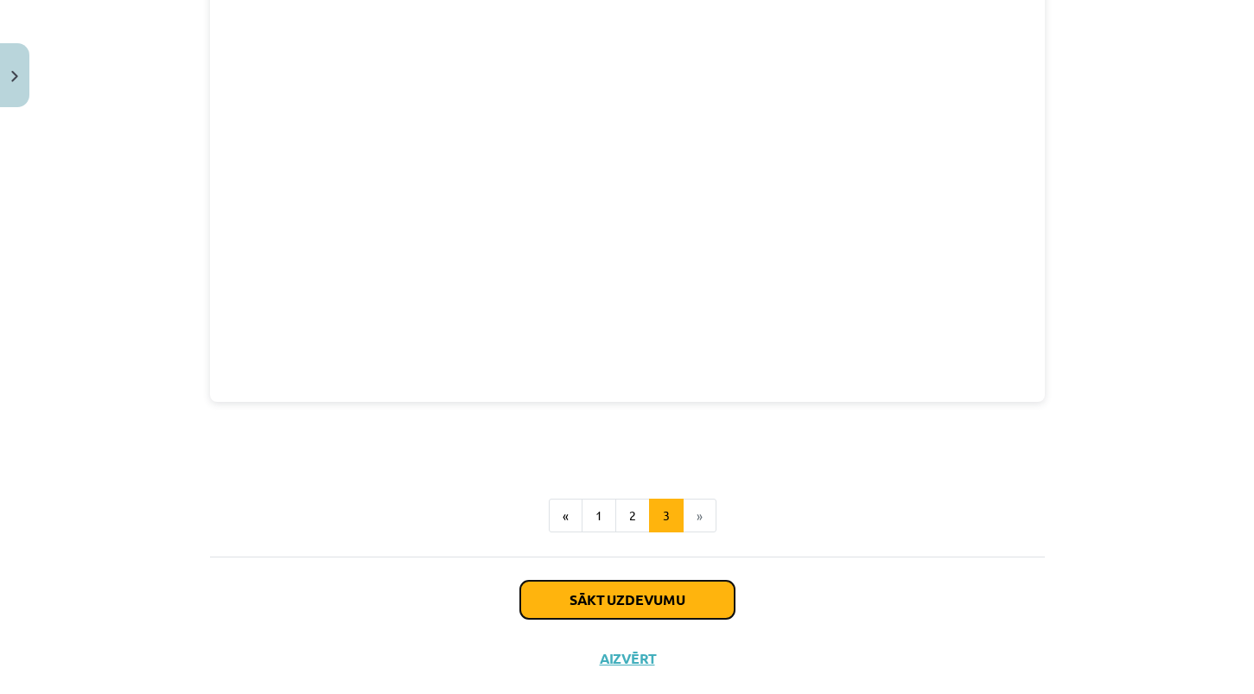
click at [686, 581] on button "Sākt uzdevumu" at bounding box center [627, 600] width 214 height 38
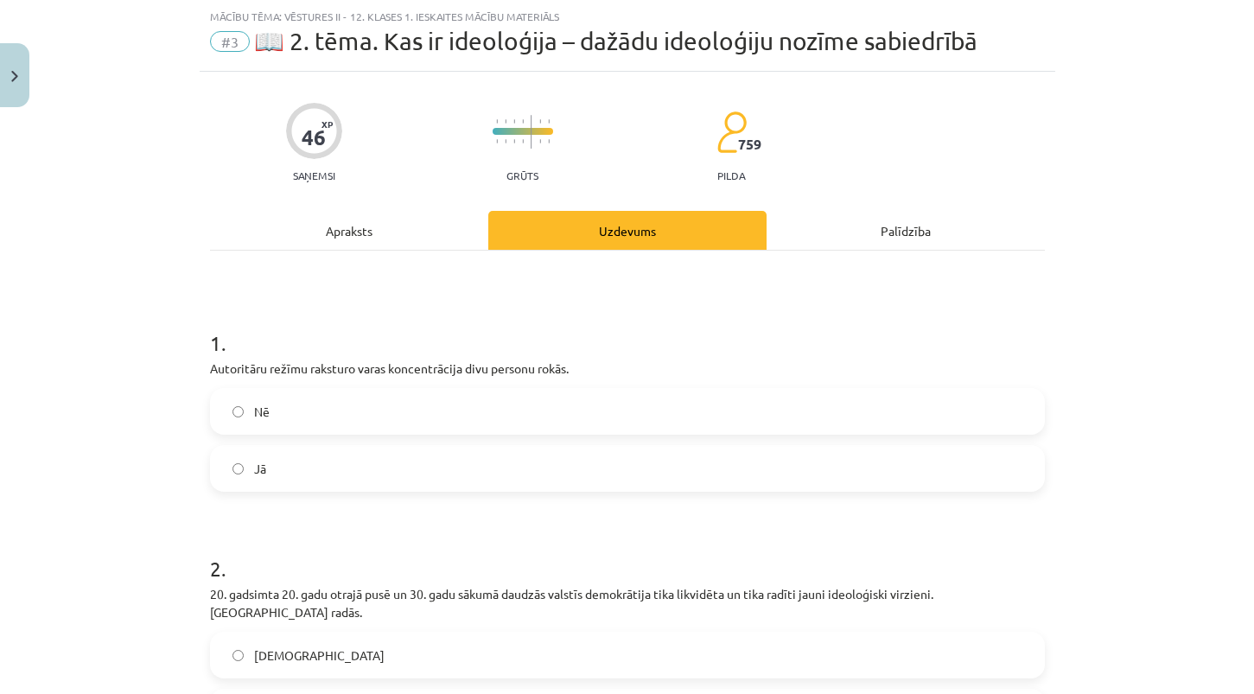
click at [711, 474] on label "Jā" at bounding box center [628, 468] width 832 height 43
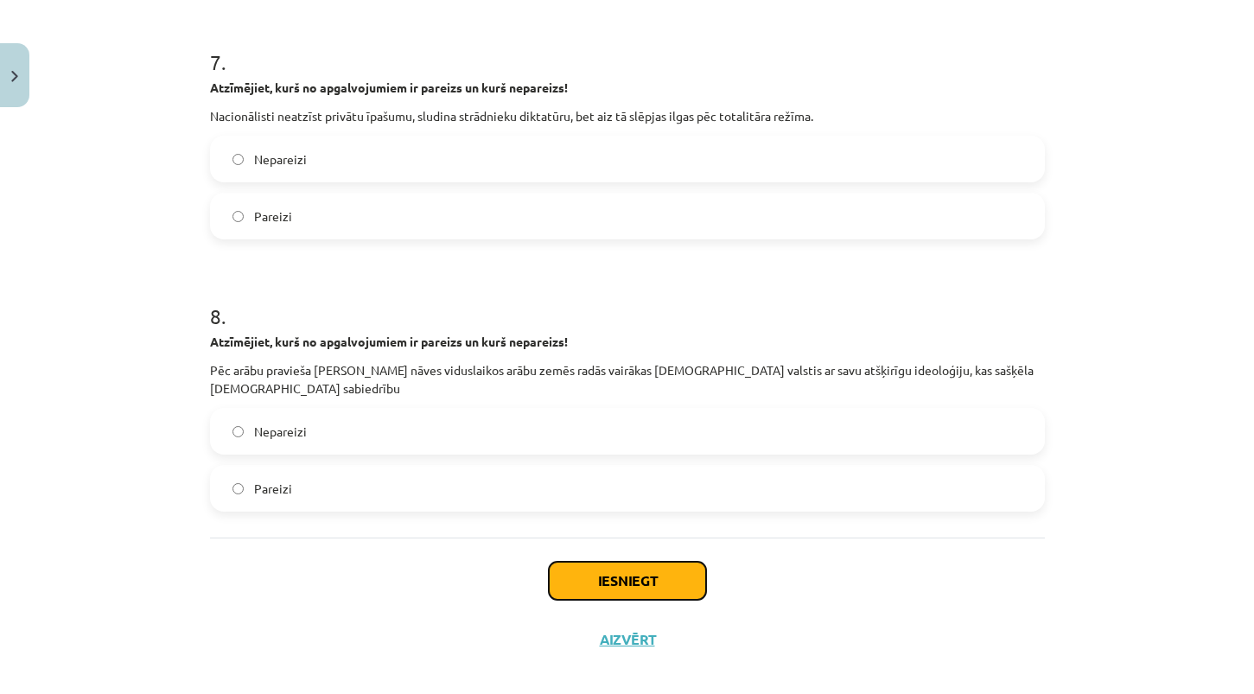
click at [667, 562] on button "Iesniegt" at bounding box center [627, 581] width 157 height 38
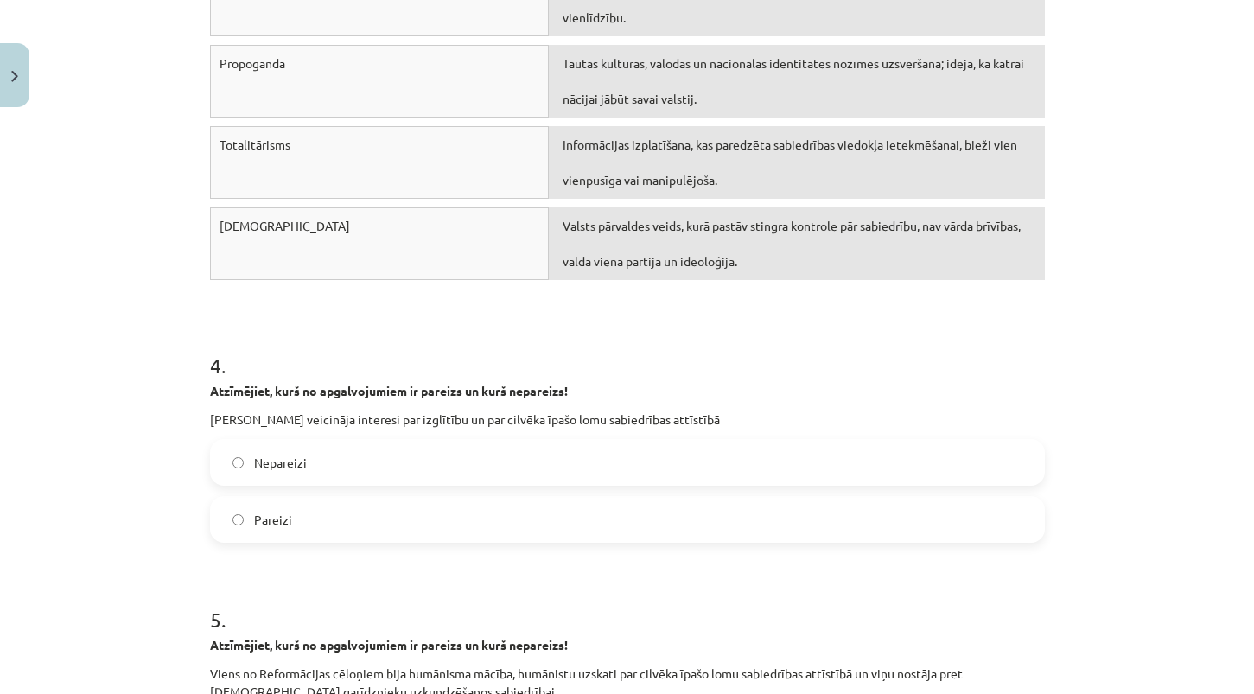
scroll to position [1592, 0]
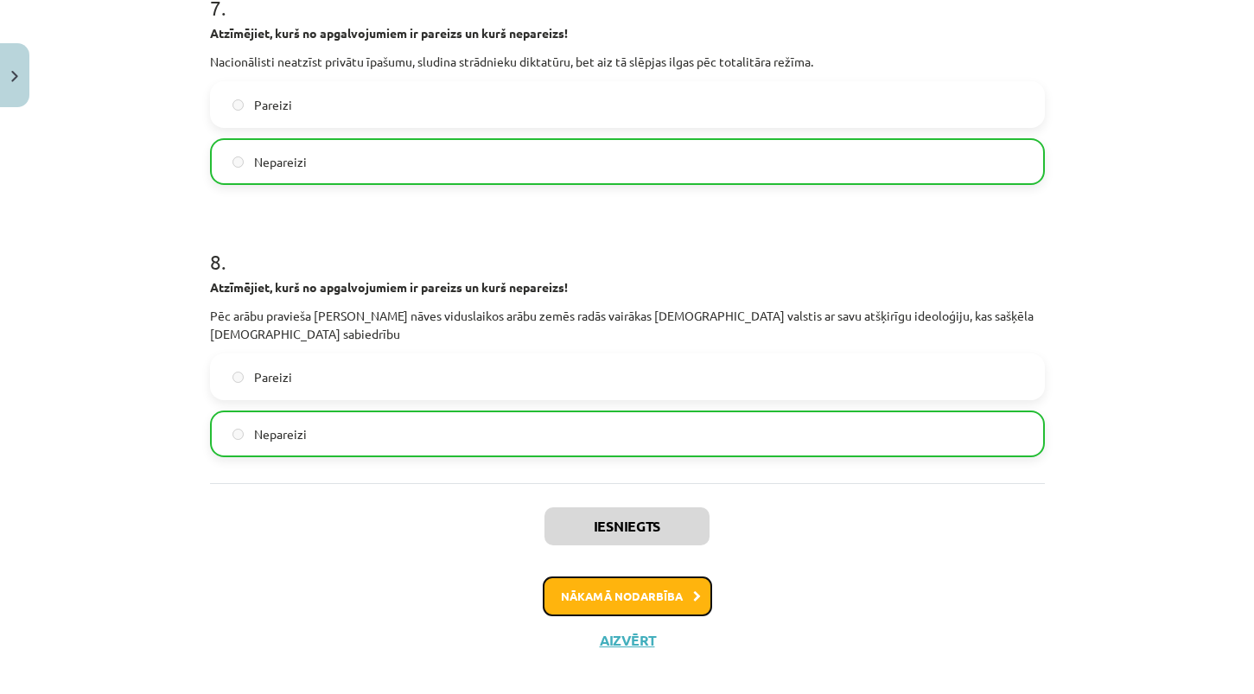
click at [666, 577] on button "Nākamā nodarbība" at bounding box center [627, 597] width 169 height 40
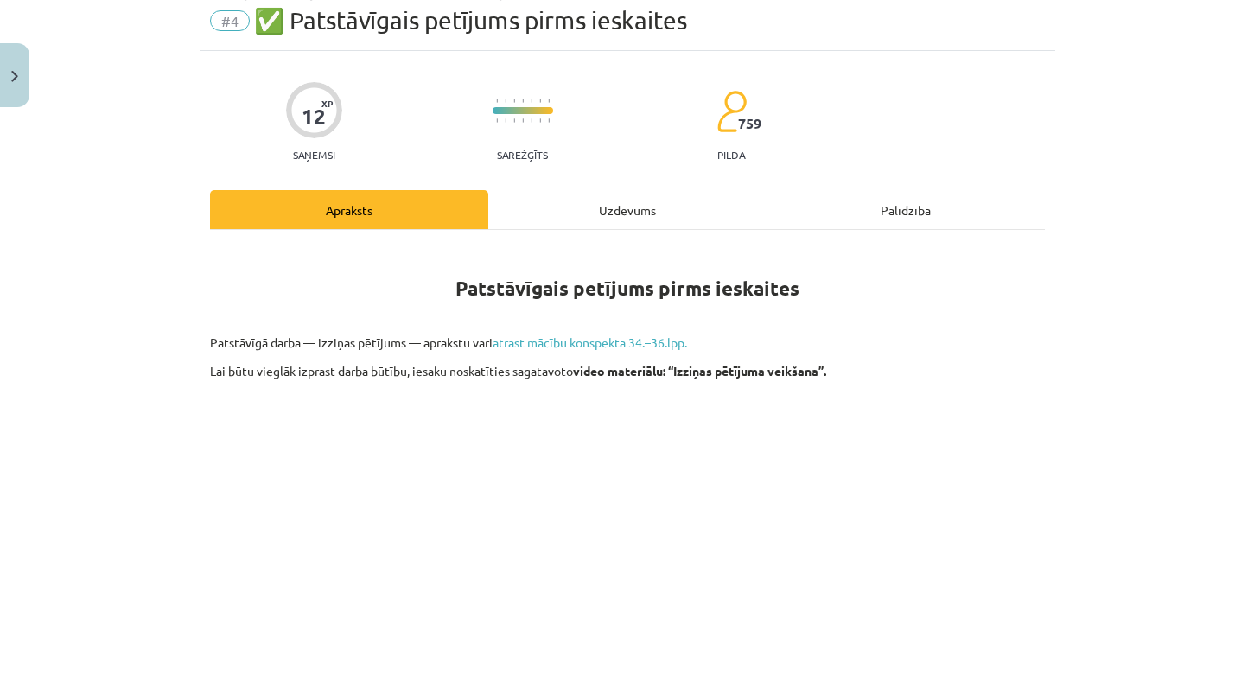
scroll to position [43, 0]
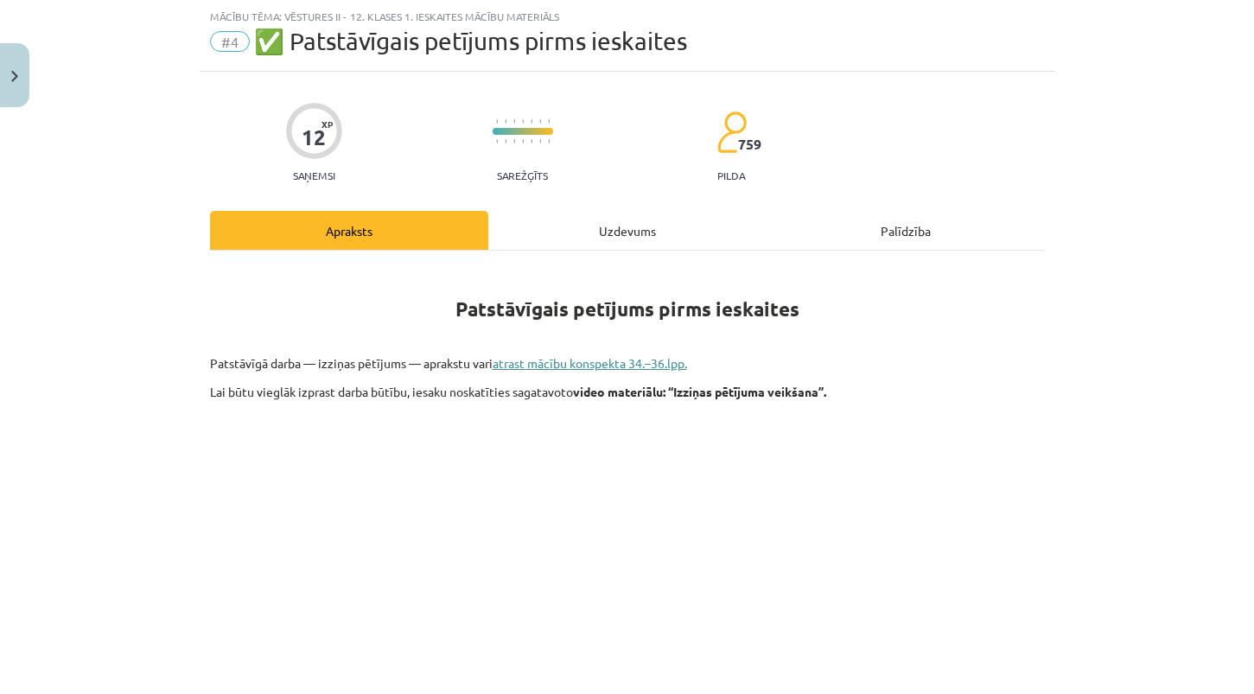
click at [628, 358] on link "atrast mācību konspekta 34.–36.lpp." at bounding box center [590, 363] width 195 height 16
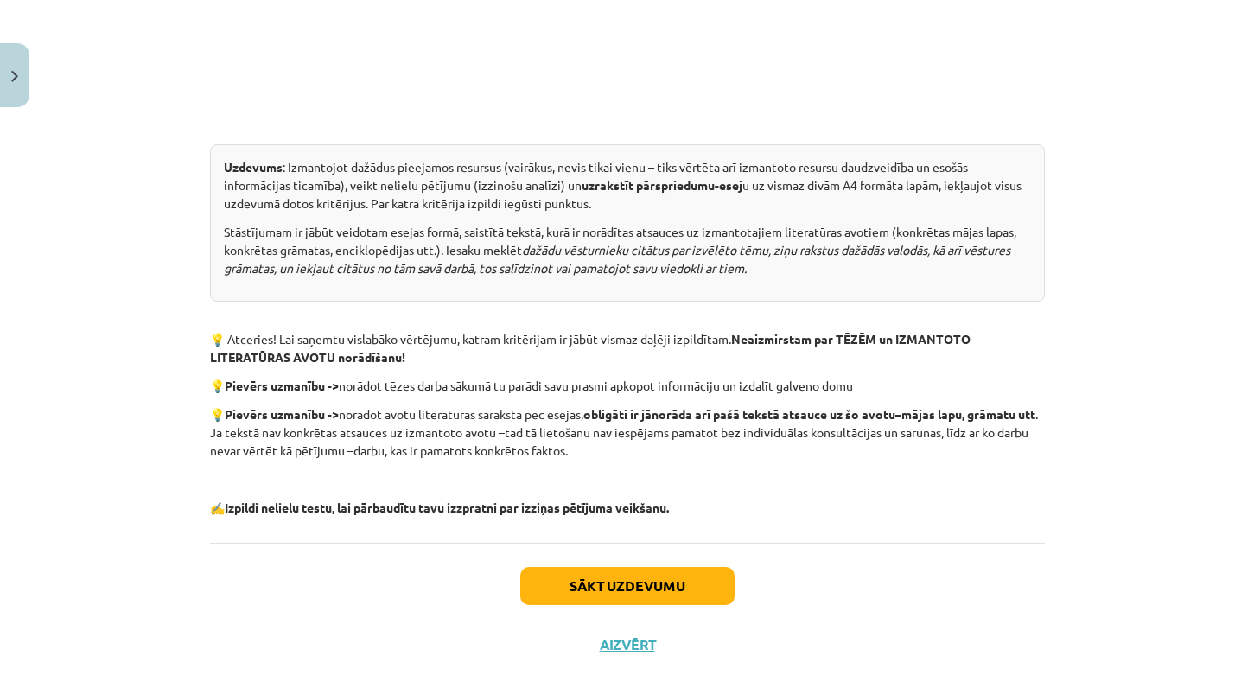
scroll to position [857, 0]
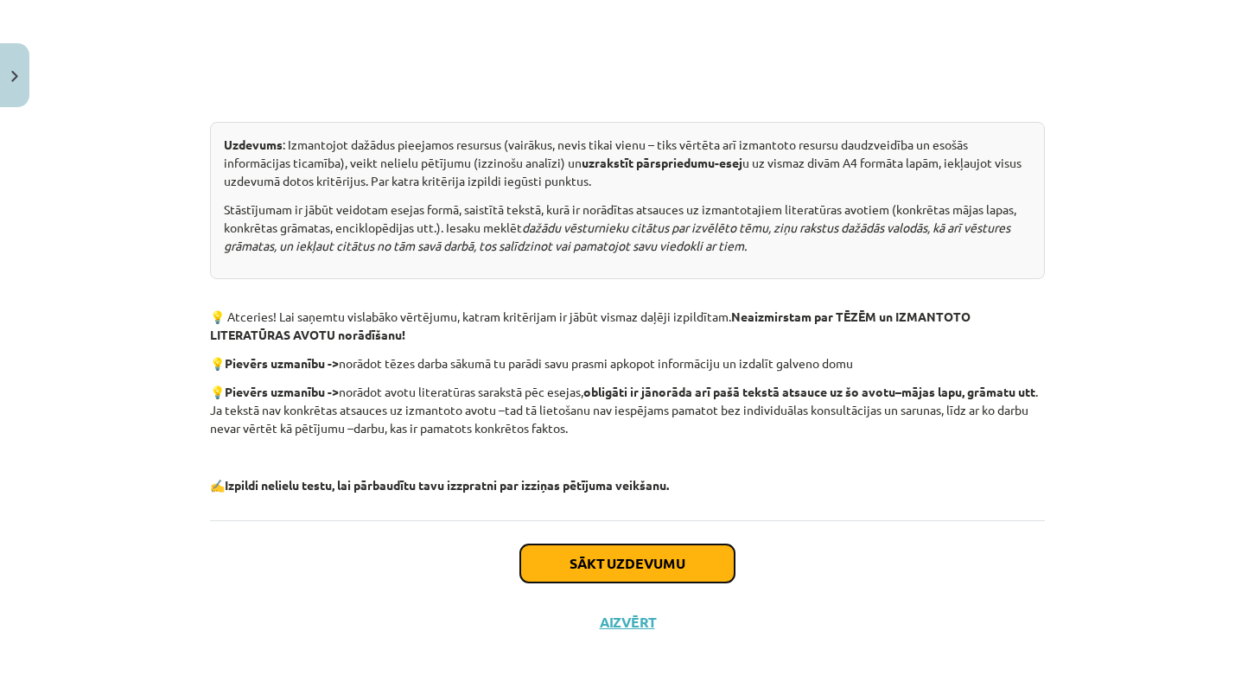
click at [597, 562] on button "Sākt uzdevumu" at bounding box center [627, 564] width 214 height 38
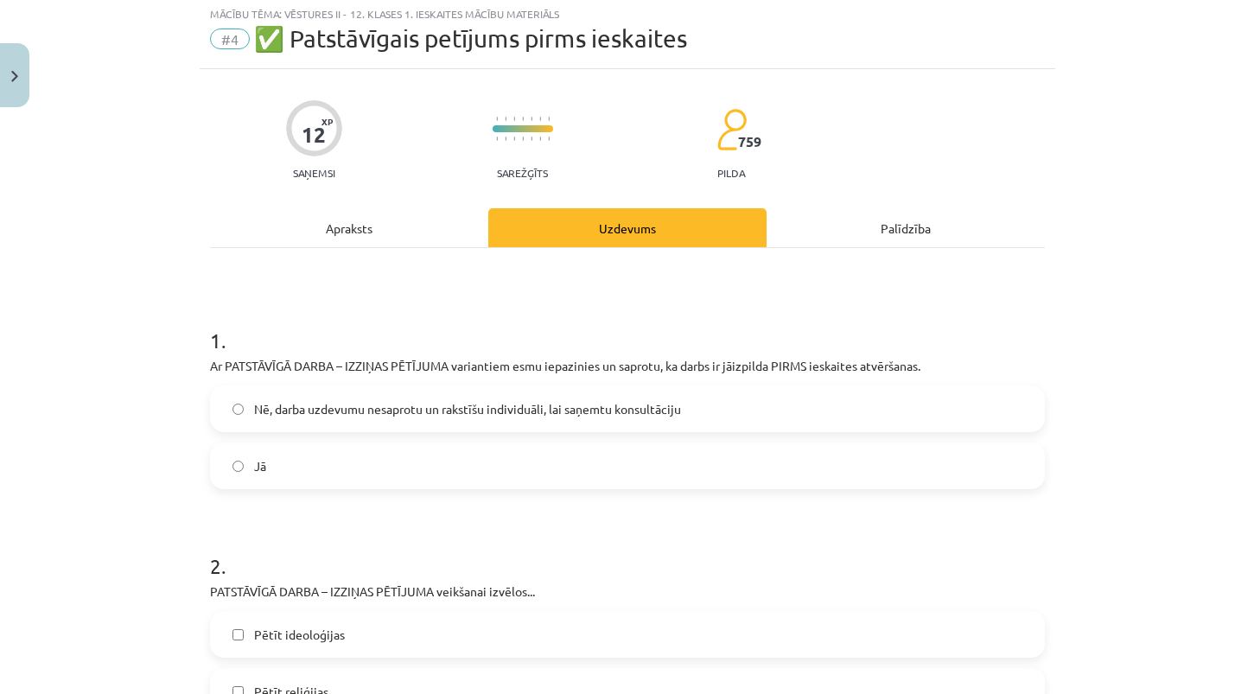
scroll to position [43, 0]
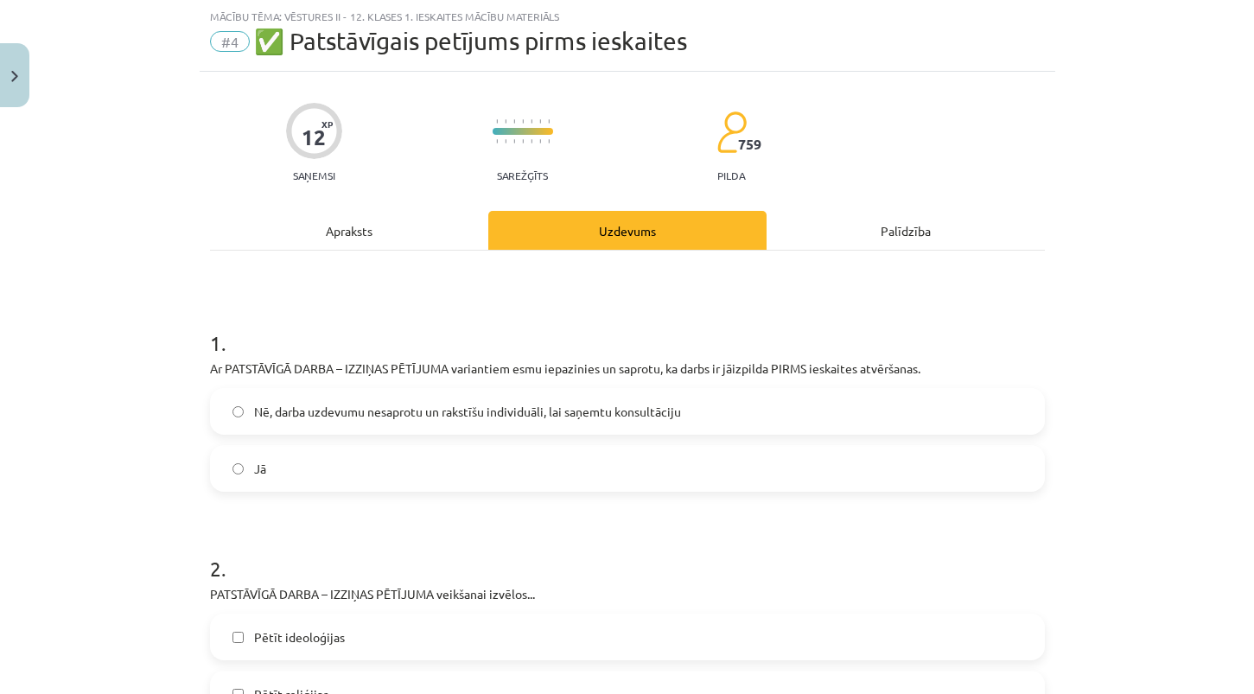
click at [431, 219] on div "Apraksts" at bounding box center [349, 230] width 278 height 39
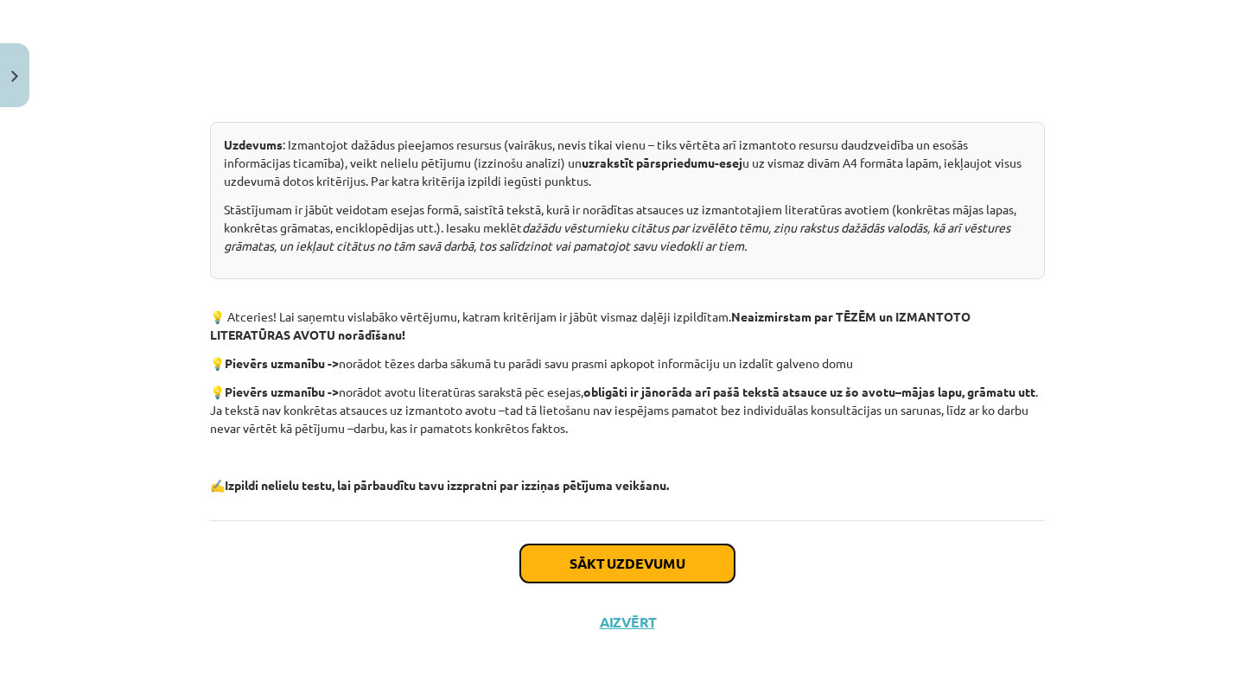
click at [656, 553] on button "Sākt uzdevumu" at bounding box center [627, 564] width 214 height 38
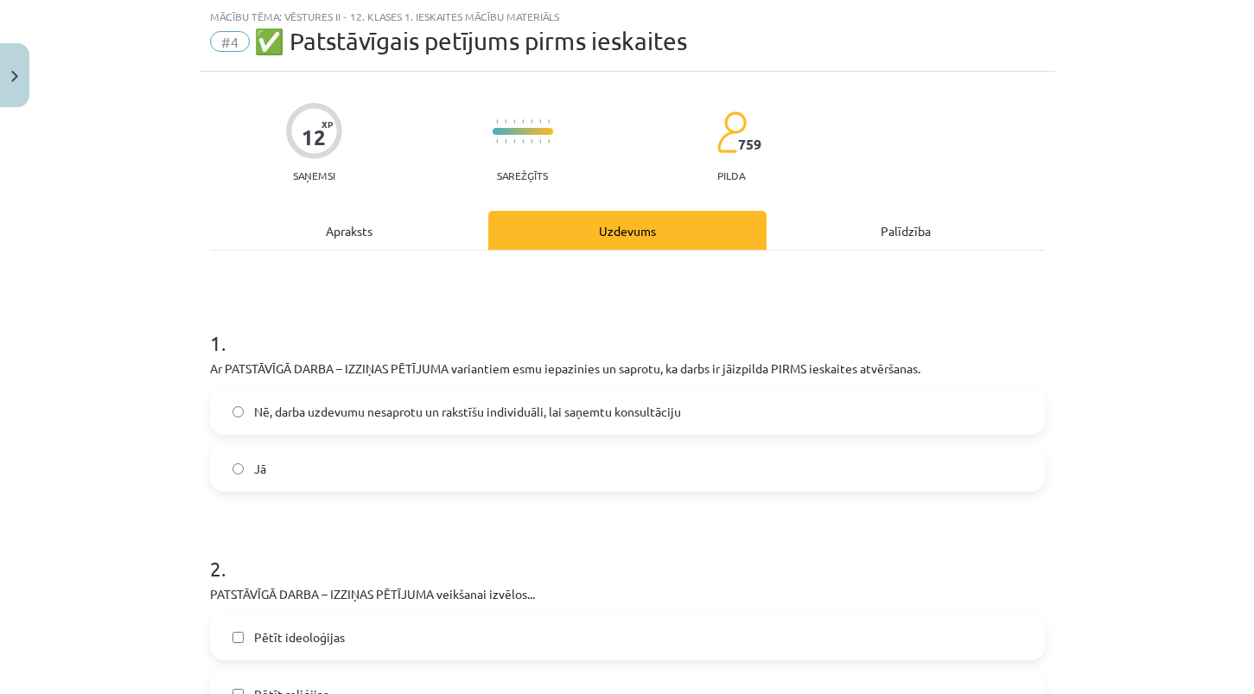
click at [684, 483] on label "Jā" at bounding box center [628, 468] width 832 height 43
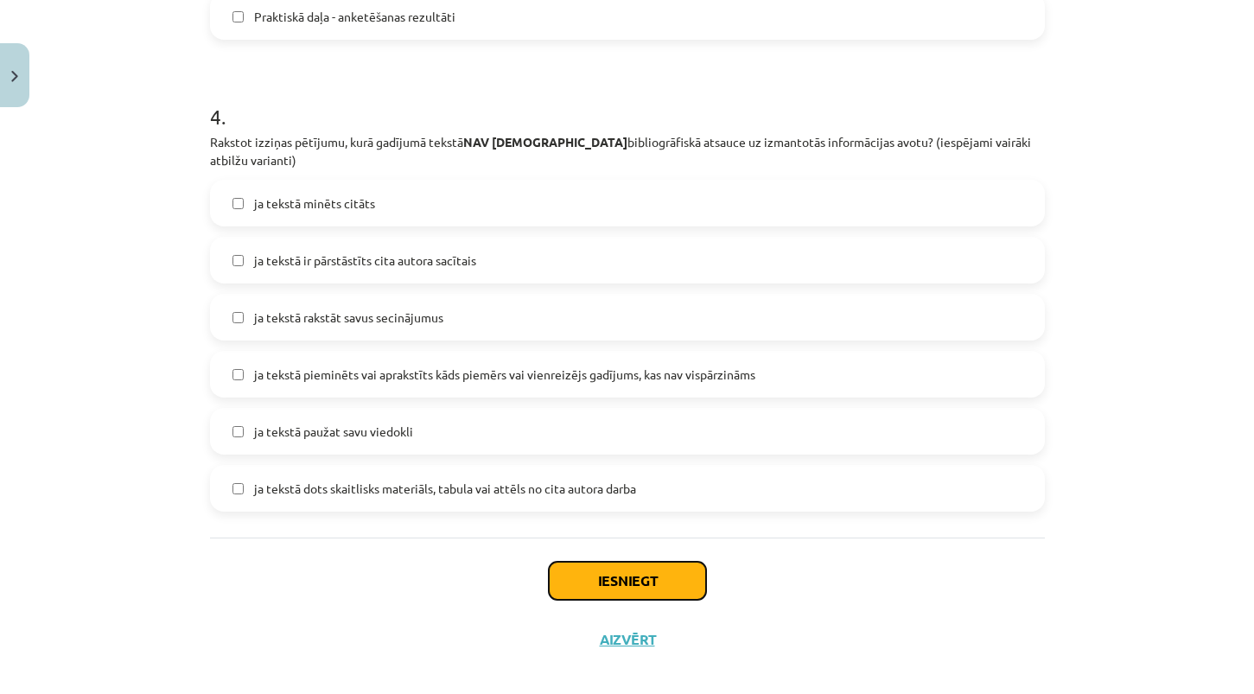
click at [660, 562] on button "Iesniegt" at bounding box center [627, 581] width 157 height 38
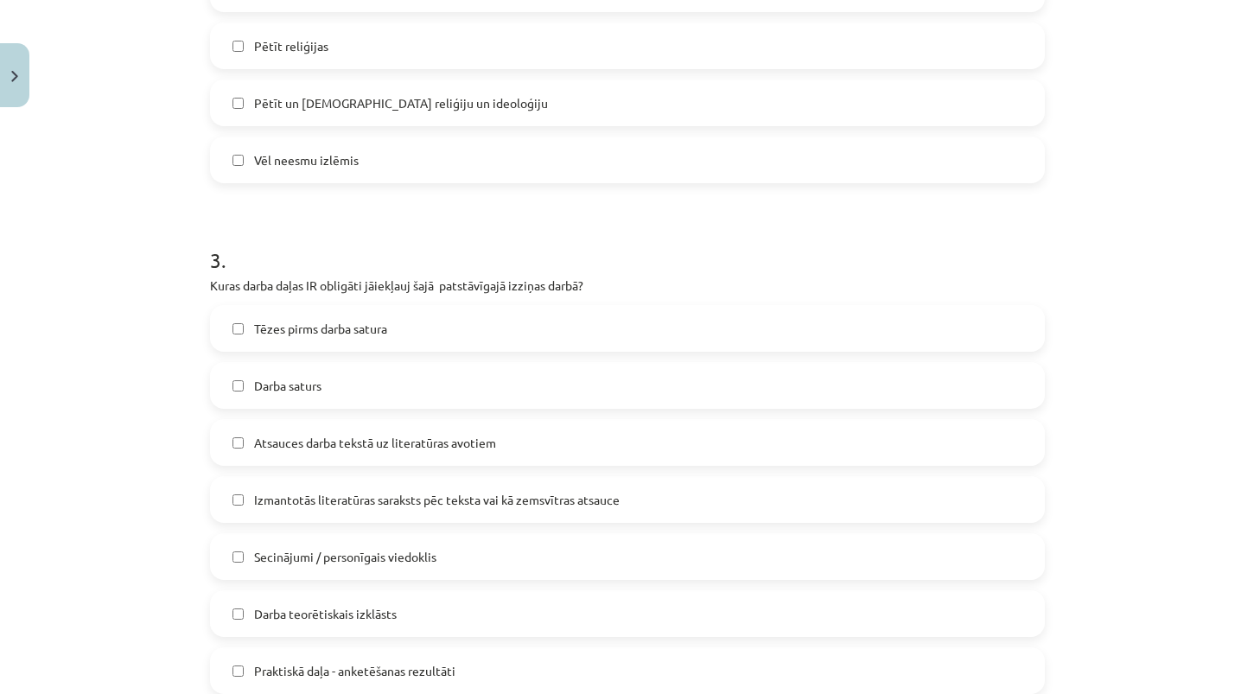
scroll to position [0, 0]
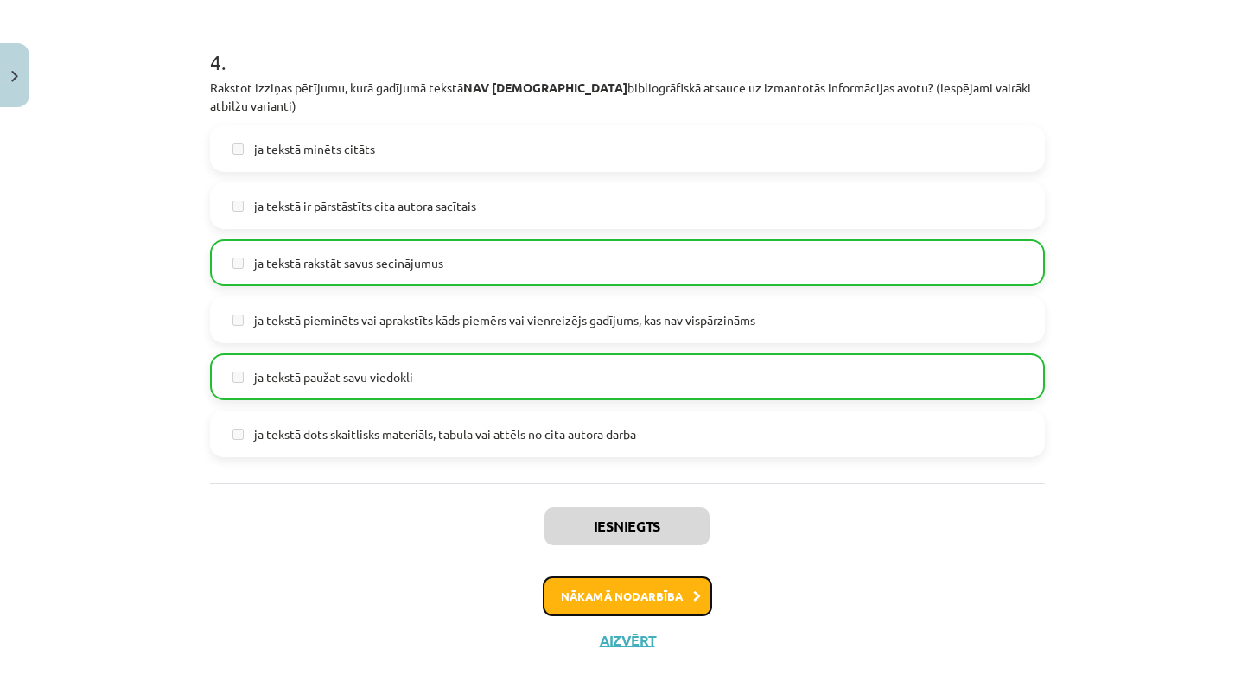
click at [664, 577] on button "Nākamā nodarbība" at bounding box center [627, 597] width 169 height 40
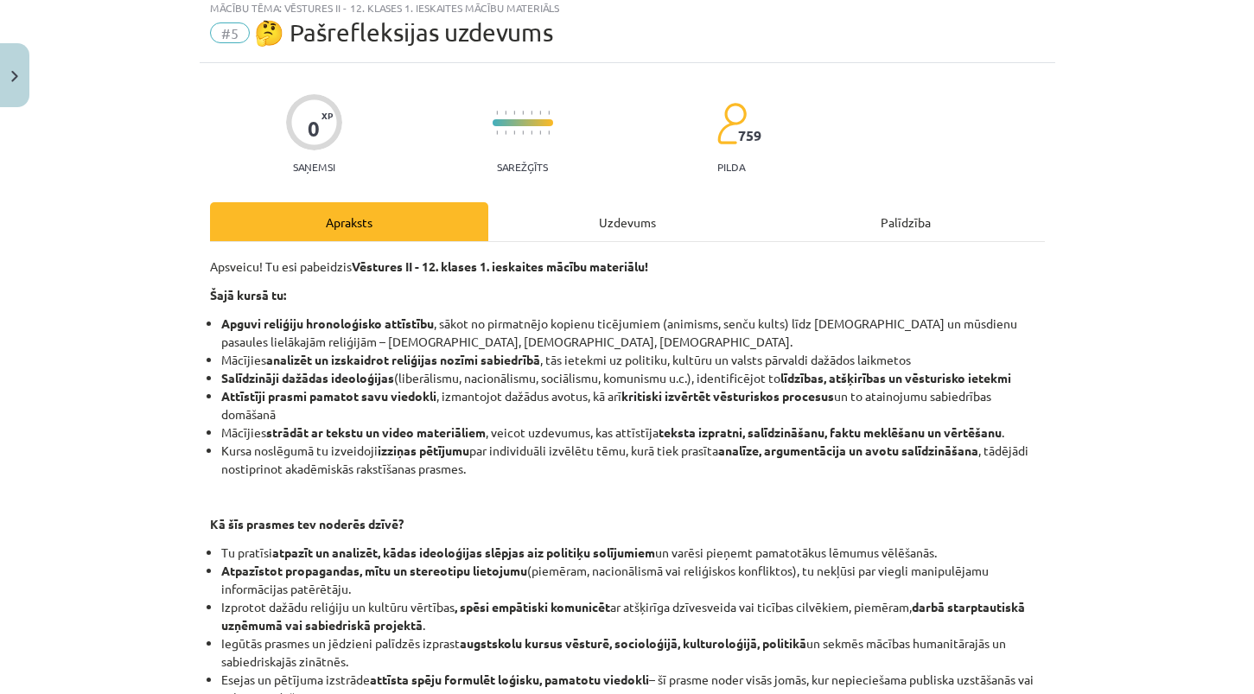
scroll to position [43, 0]
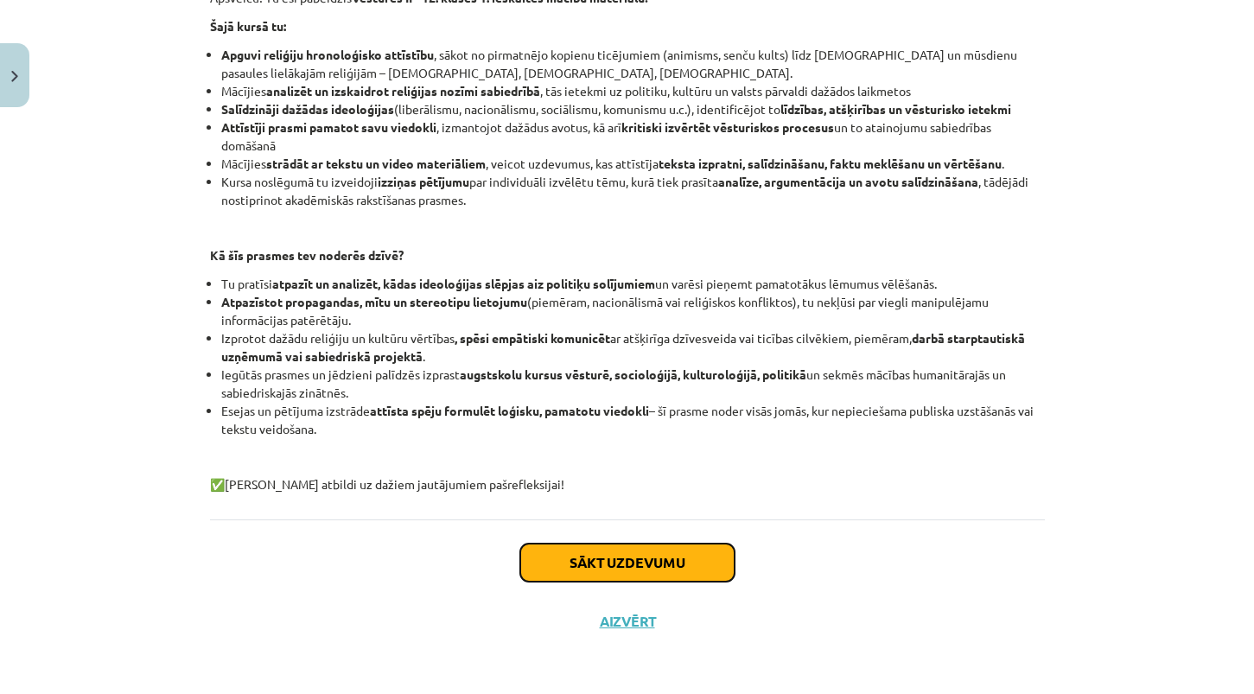
click at [663, 575] on button "Sākt uzdevumu" at bounding box center [627, 563] width 214 height 38
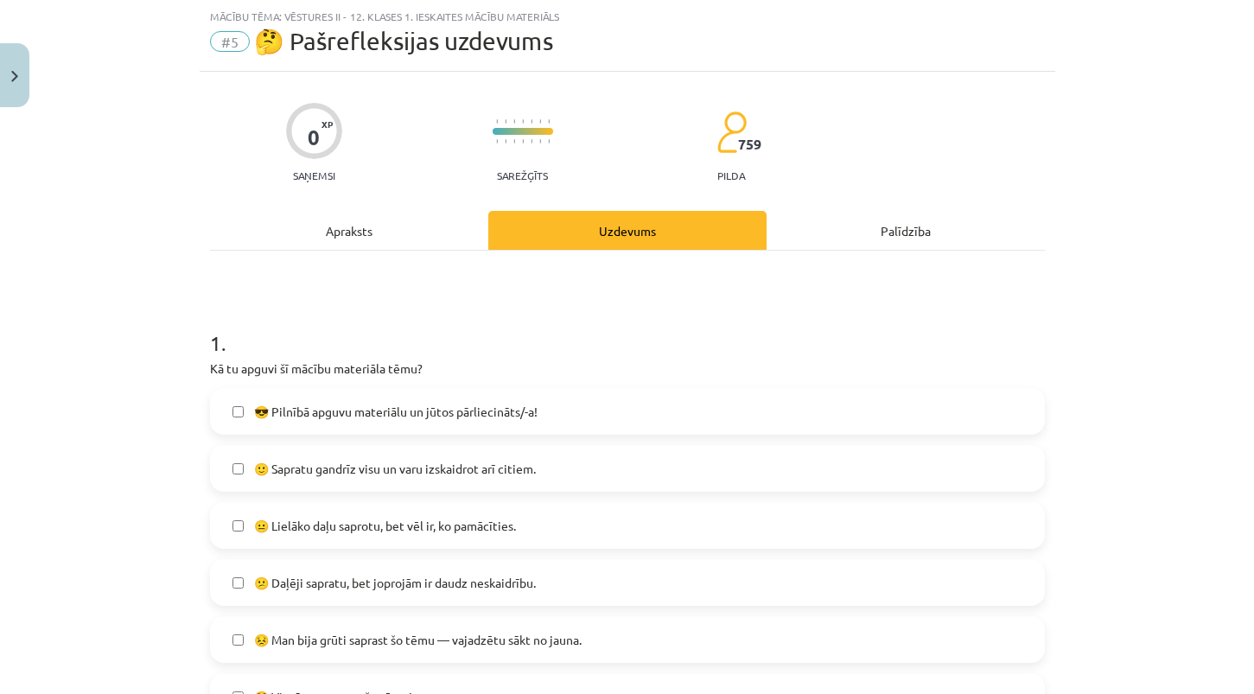
click at [681, 467] on label "🙂 Sapratu gandrīz visu un varu izskaidrot arī citiem." at bounding box center [628, 468] width 832 height 43
click at [403, 228] on div "Apraksts" at bounding box center [349, 230] width 278 height 39
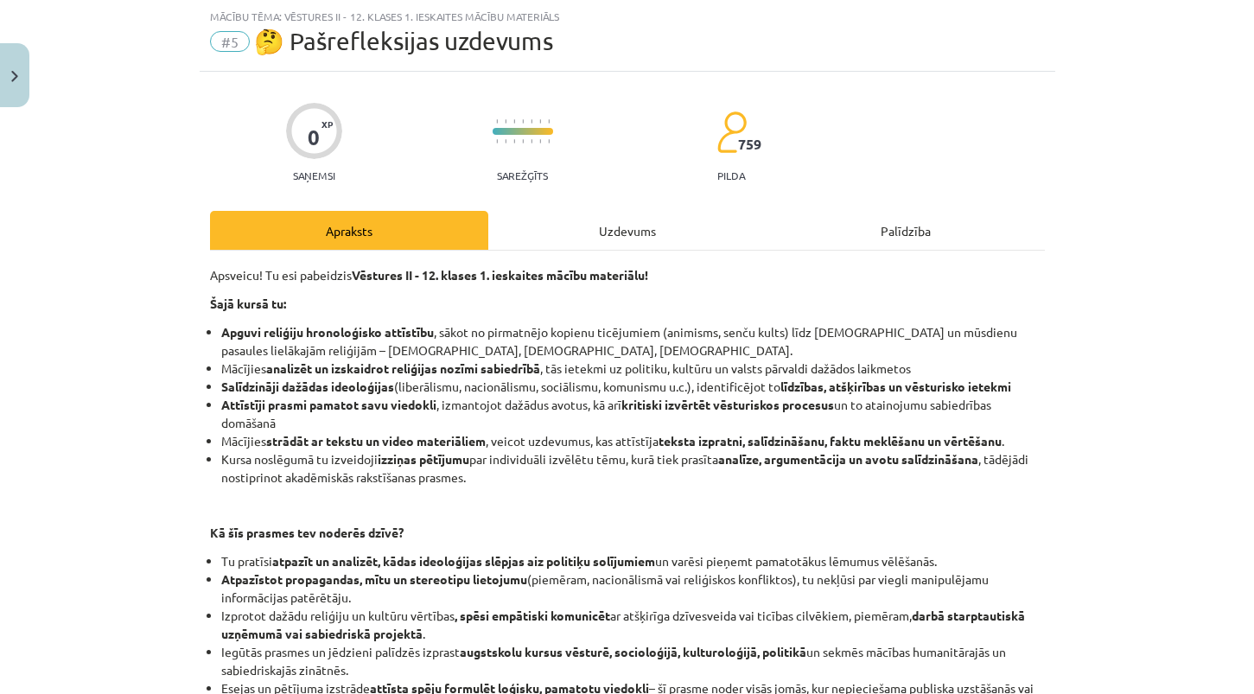
scroll to position [321, 0]
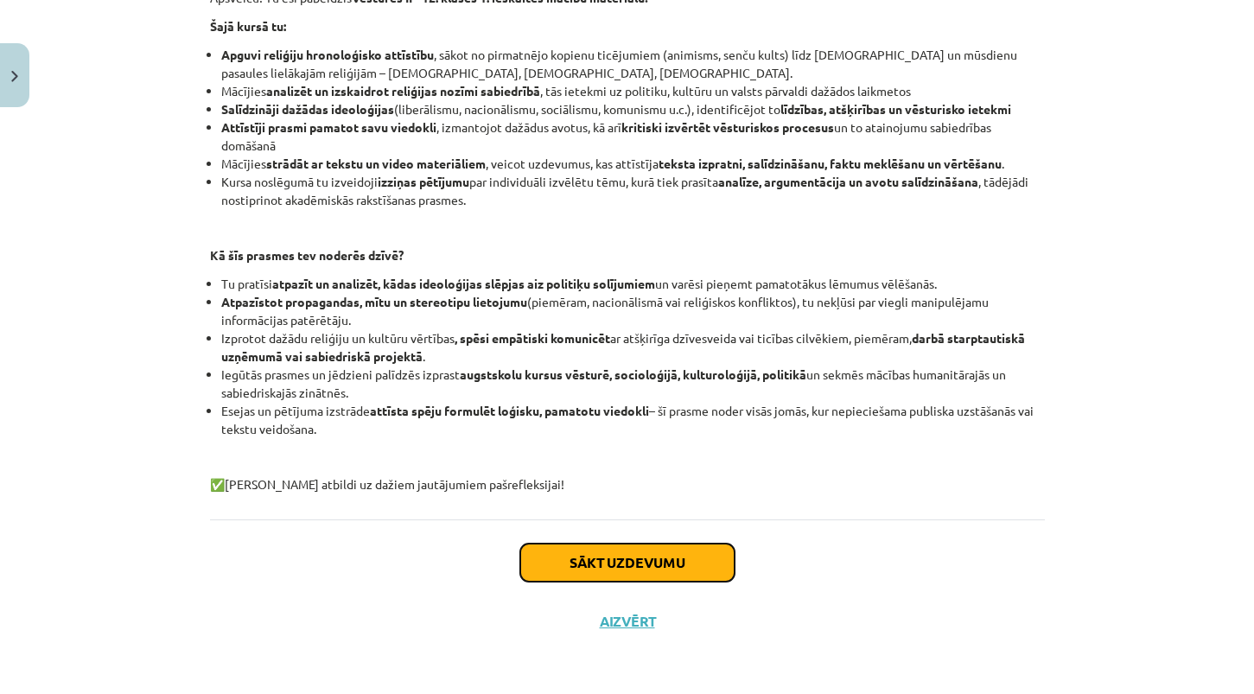
click at [658, 558] on button "Sākt uzdevumu" at bounding box center [627, 563] width 214 height 38
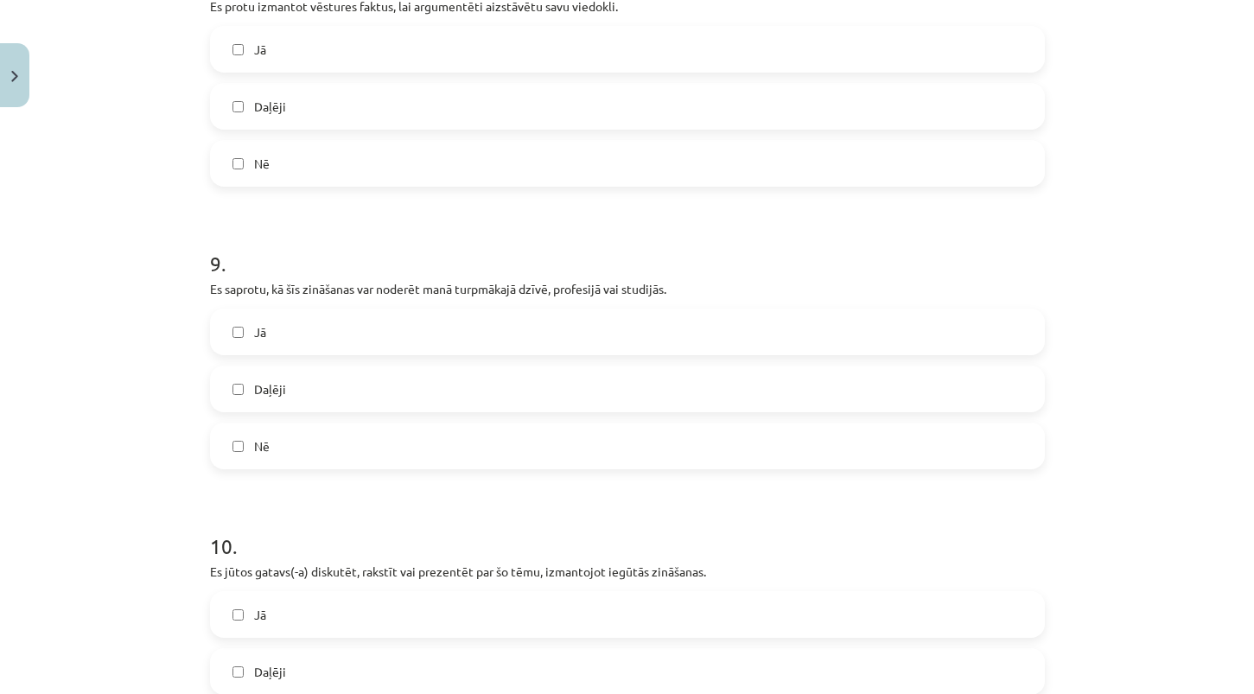
scroll to position [2814, 0]
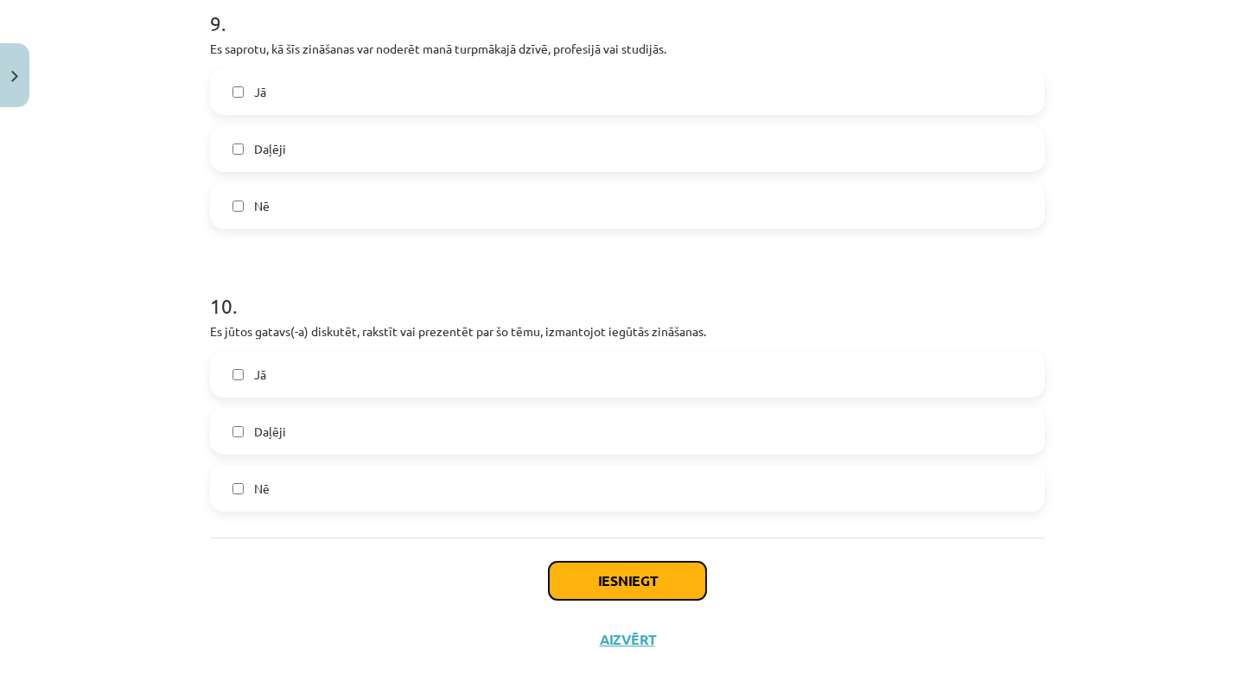
click at [642, 564] on button "Iesniegt" at bounding box center [627, 581] width 157 height 38
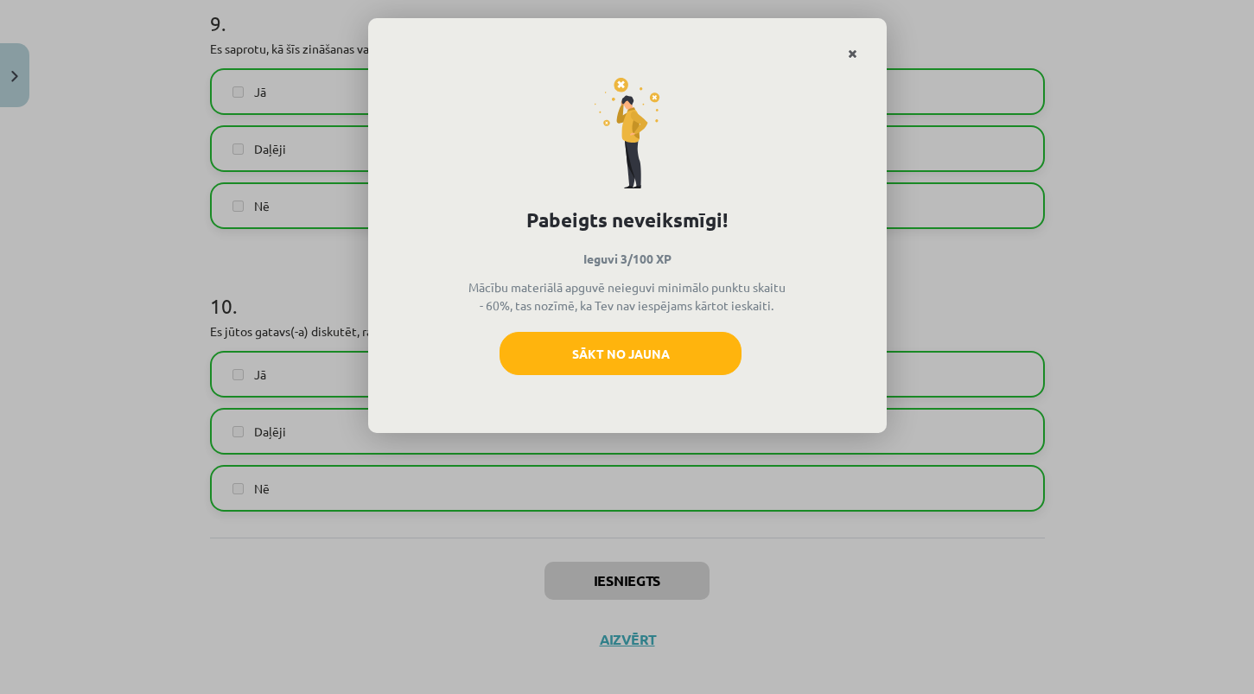
click at [853, 55] on icon "Close" at bounding box center [853, 54] width 10 height 12
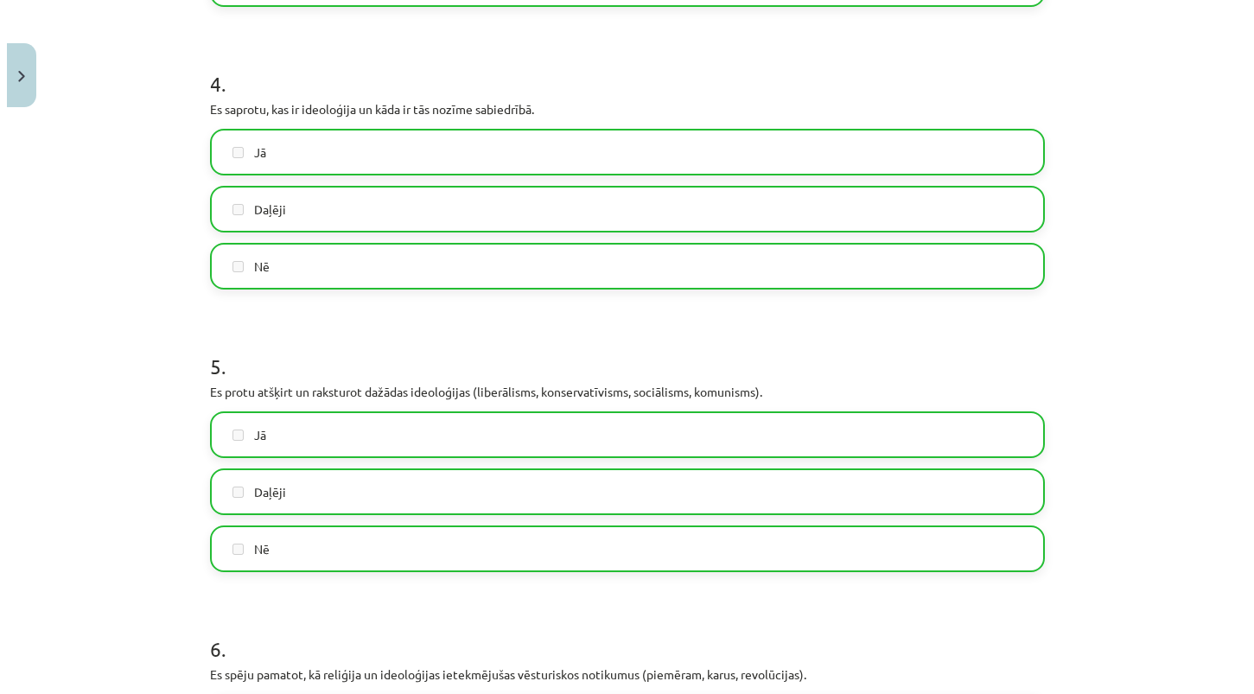
scroll to position [0, 0]
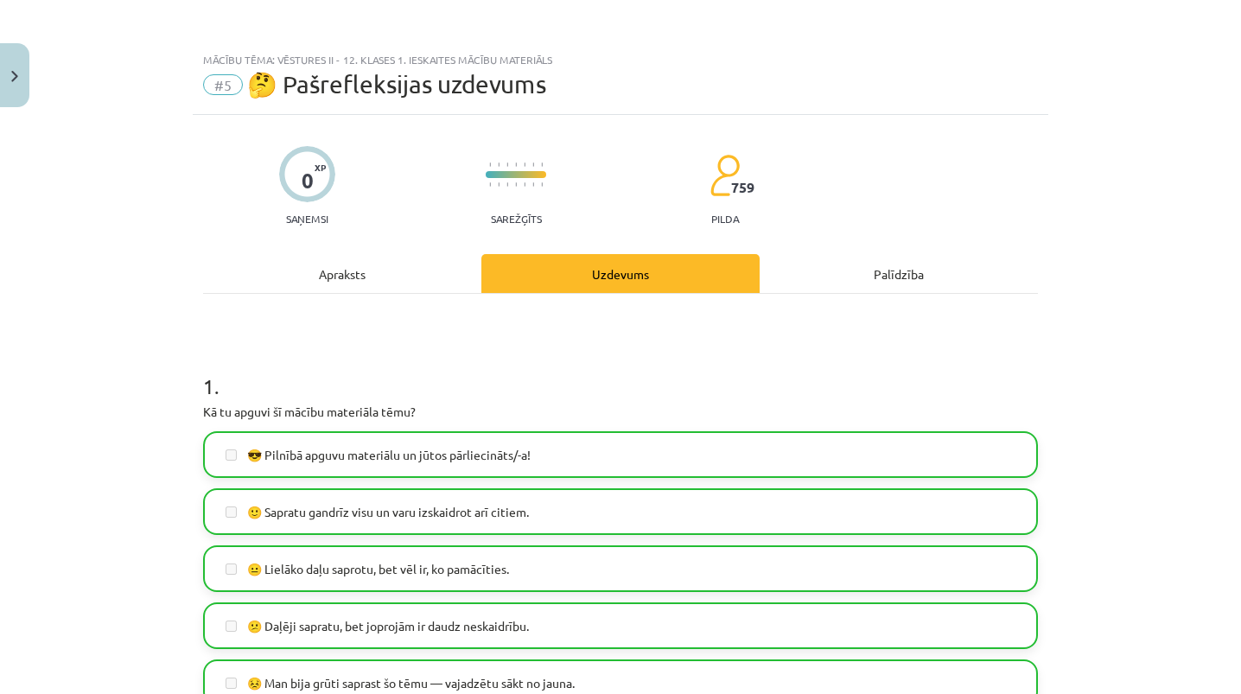
click at [344, 272] on div "Apraksts" at bounding box center [342, 273] width 278 height 39
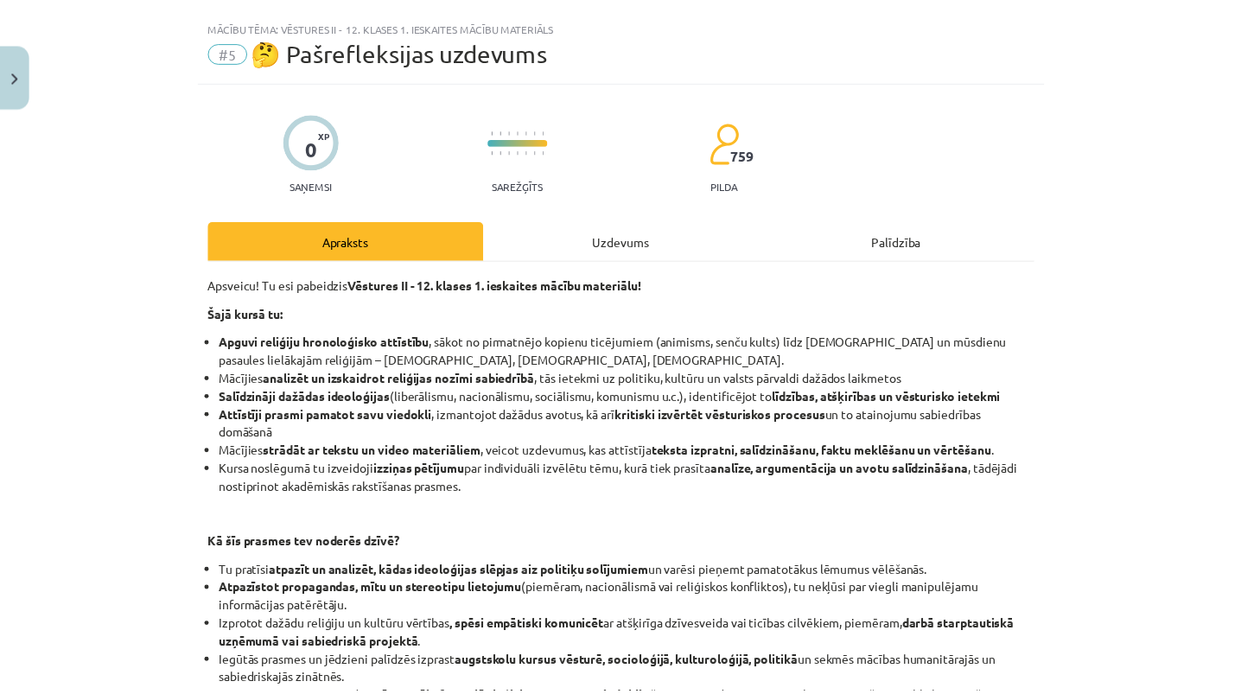
scroll to position [43, 0]
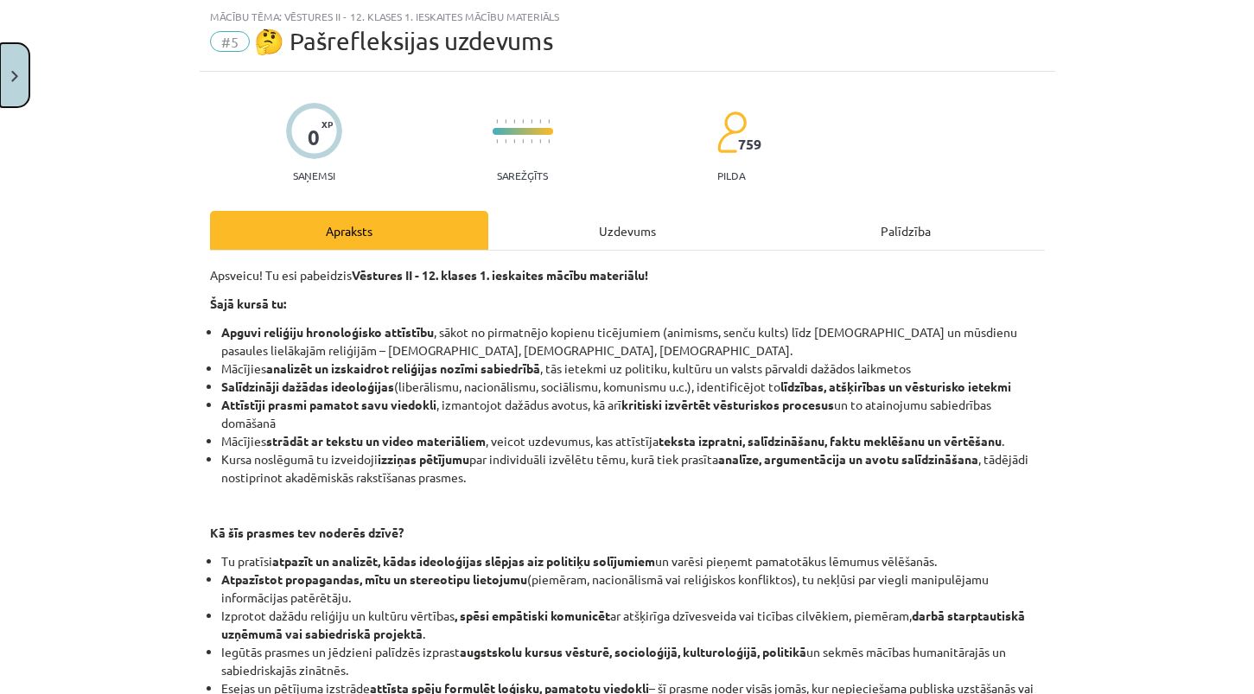
click at [19, 80] on button "Close" at bounding box center [14, 75] width 29 height 64
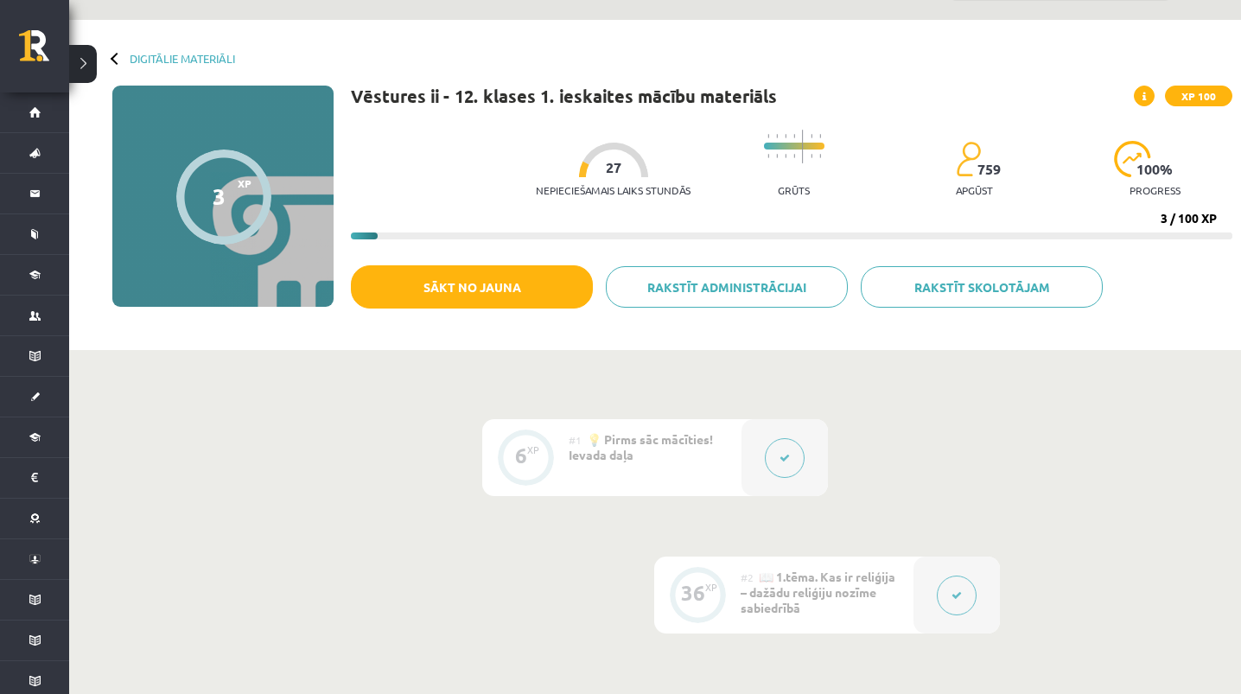
scroll to position [0, 0]
